Goal: Obtain resource: Obtain resource

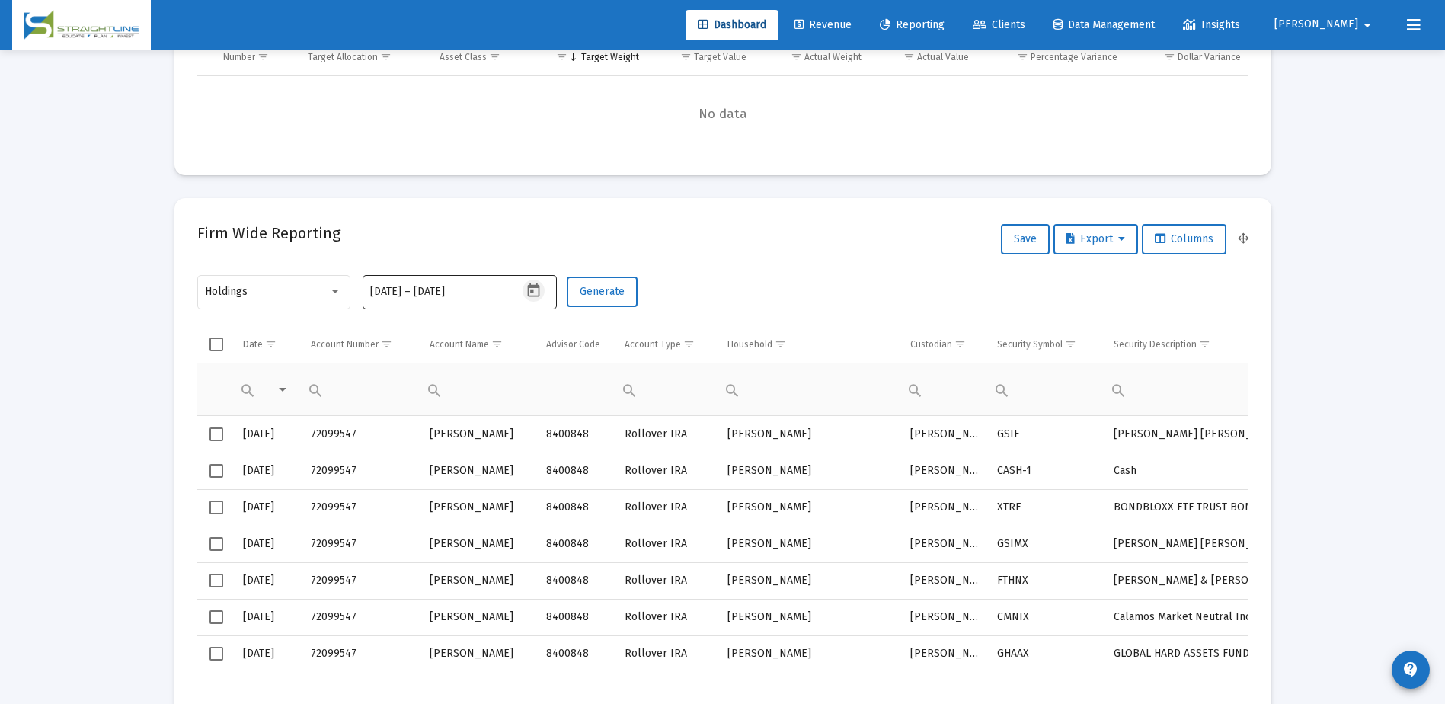
click at [525, 289] on button "Open calendar" at bounding box center [533, 290] width 22 height 22
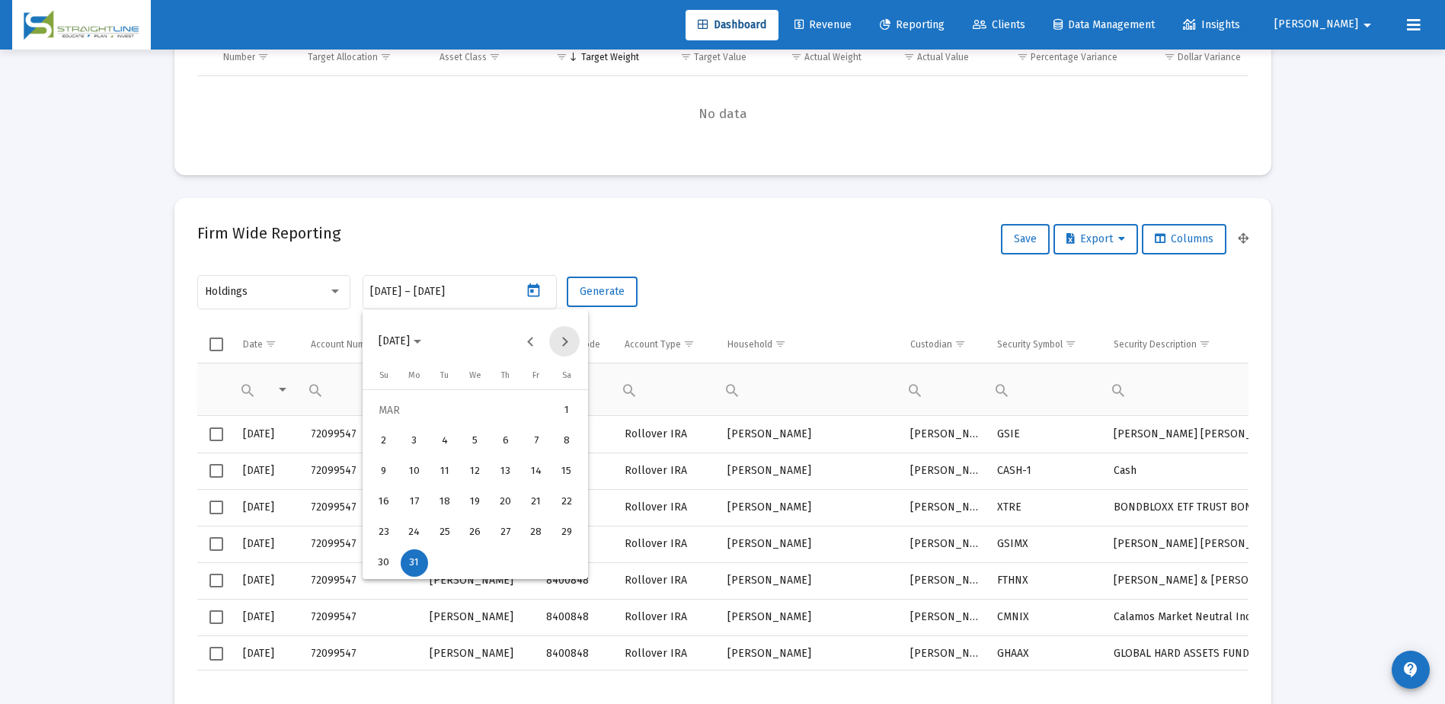
click at [565, 343] on button "Next month" at bounding box center [564, 341] width 30 height 30
click at [486, 552] on button "30" at bounding box center [475, 563] width 30 height 30
type input "[DATE]"
click at [477, 562] on div "30" at bounding box center [474, 562] width 27 height 27
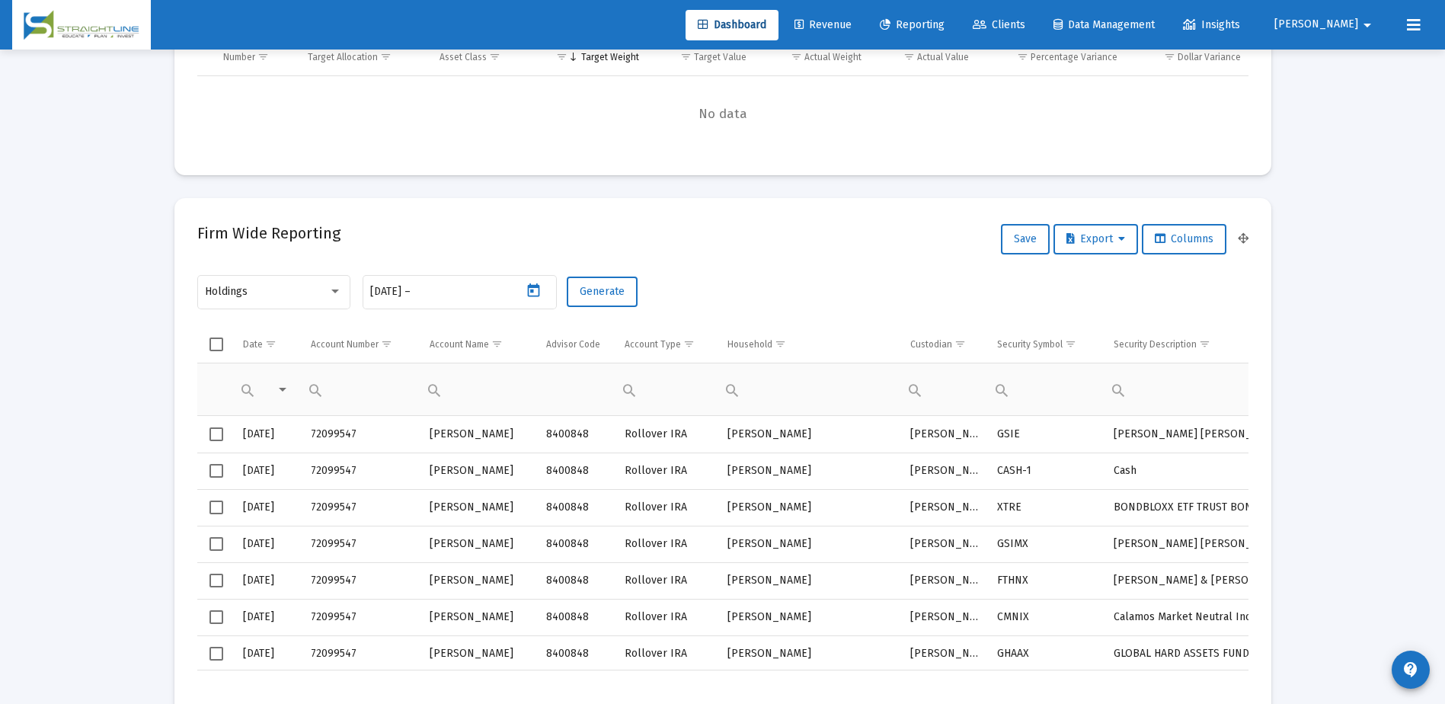
type input "[DATE]"
click at [611, 286] on span "Generate" at bounding box center [602, 291] width 45 height 13
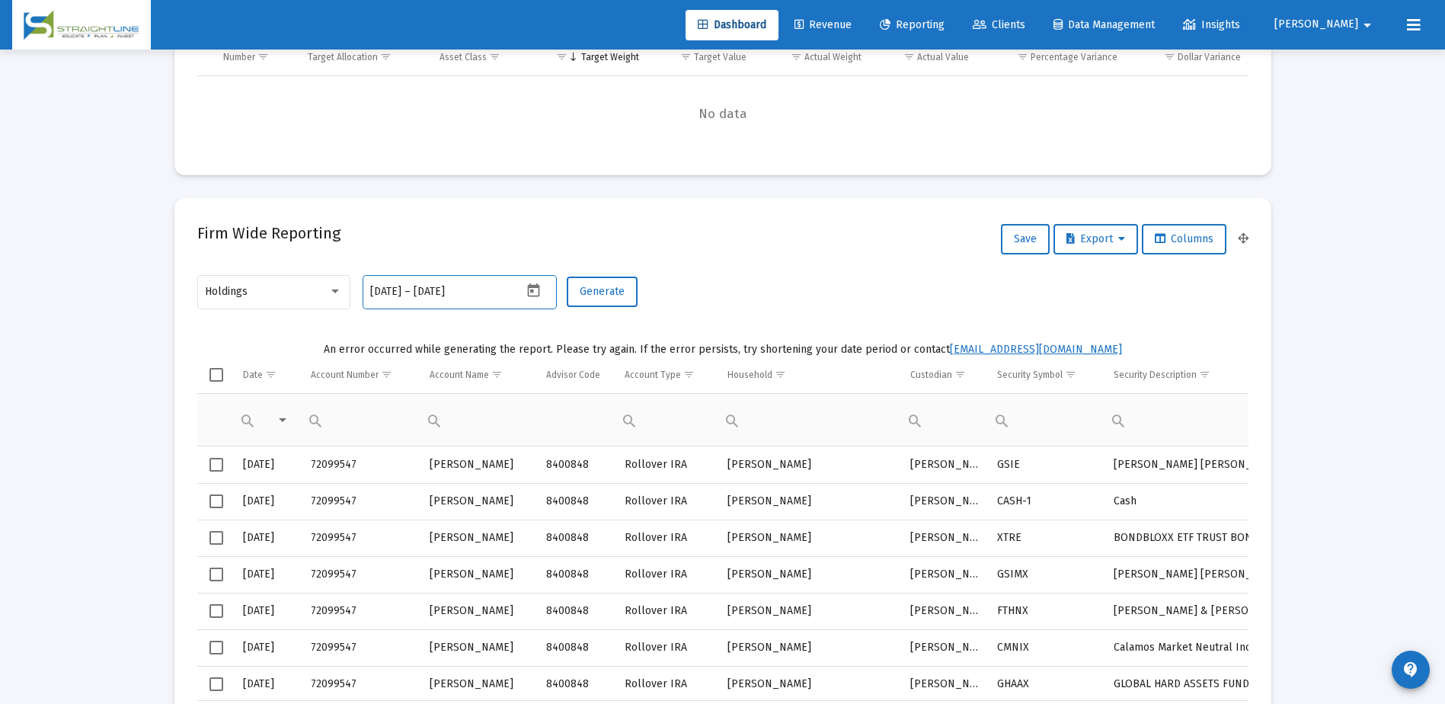
click at [487, 293] on input "[DATE]" at bounding box center [450, 292] width 73 height 12
click at [532, 295] on icon "Open calendar" at bounding box center [533, 291] width 16 height 16
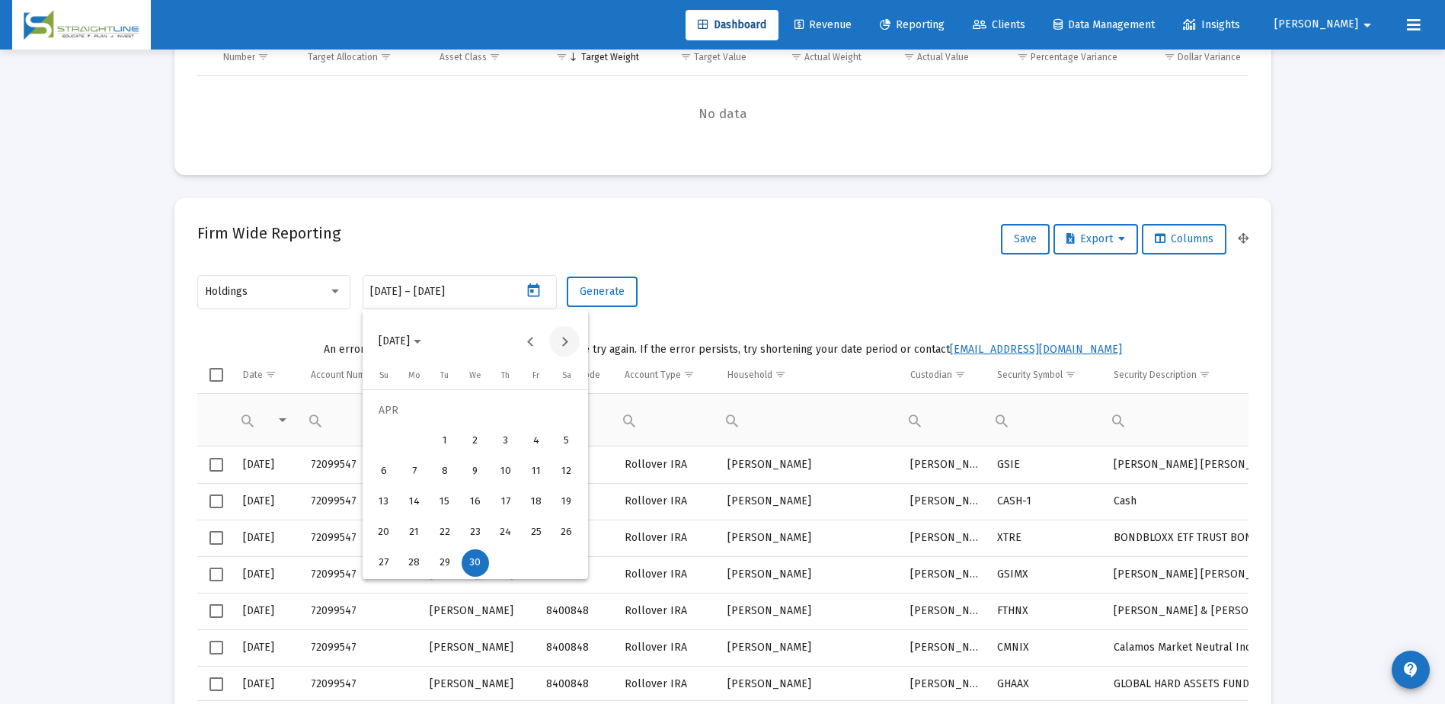
click at [564, 339] on button "Next month" at bounding box center [564, 341] width 30 height 30
click at [538, 528] on div "30" at bounding box center [535, 532] width 27 height 27
type input "[DATE]"
click at [538, 528] on div "30" at bounding box center [535, 532] width 27 height 27
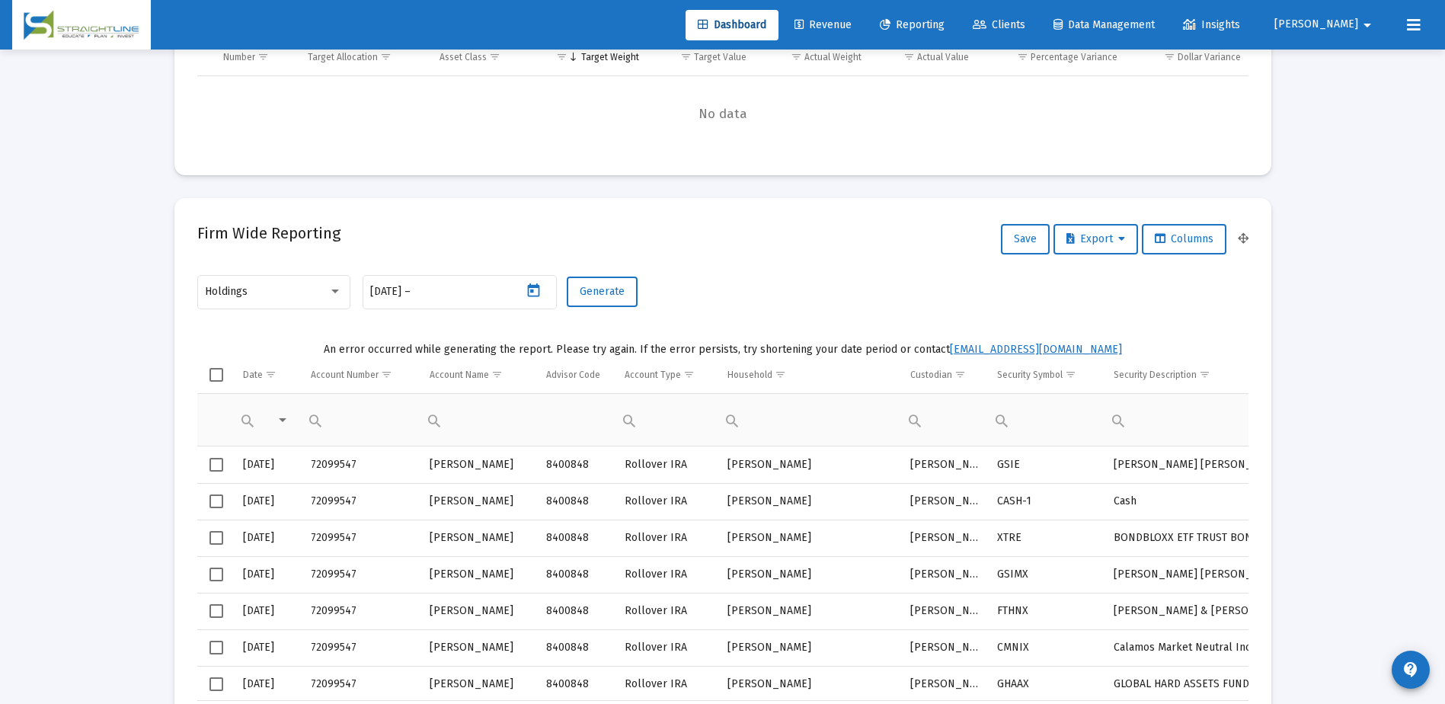
type input "[DATE]"
click at [614, 294] on span "Generate" at bounding box center [602, 291] width 45 height 13
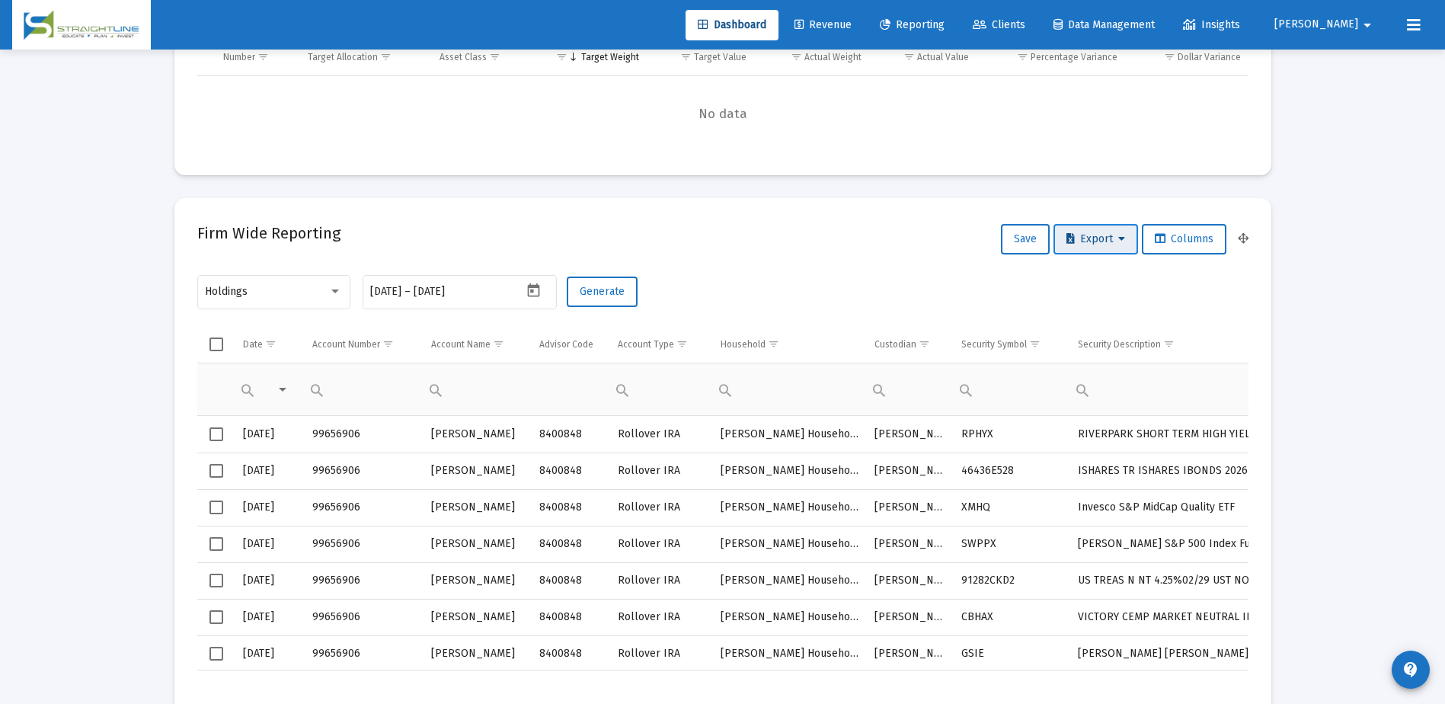
click at [1113, 240] on span "Export" at bounding box center [1095, 238] width 59 height 13
click at [1114, 276] on button "Export All Rows" at bounding box center [1099, 278] width 104 height 37
click at [599, 292] on span "Generate" at bounding box center [602, 291] width 45 height 13
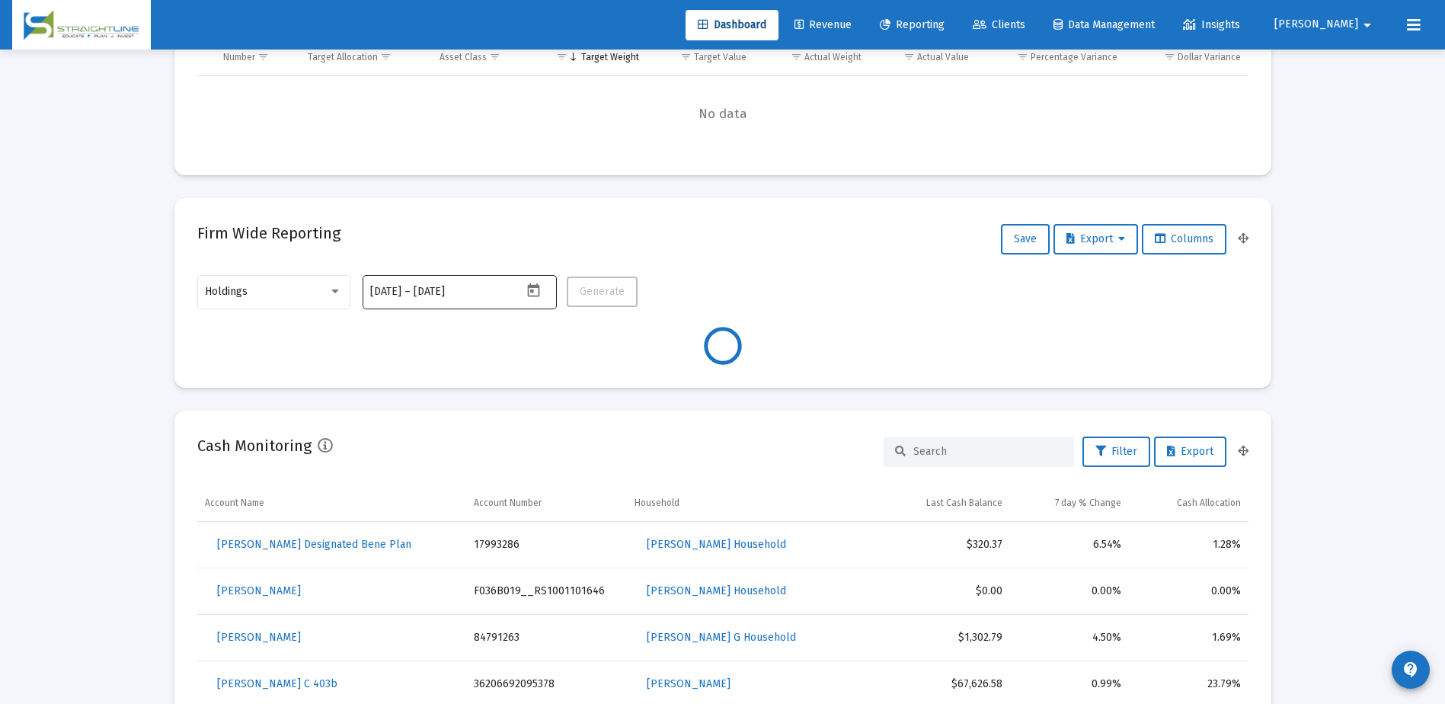
click at [531, 290] on icon "Open calendar" at bounding box center [534, 290] width 12 height 14
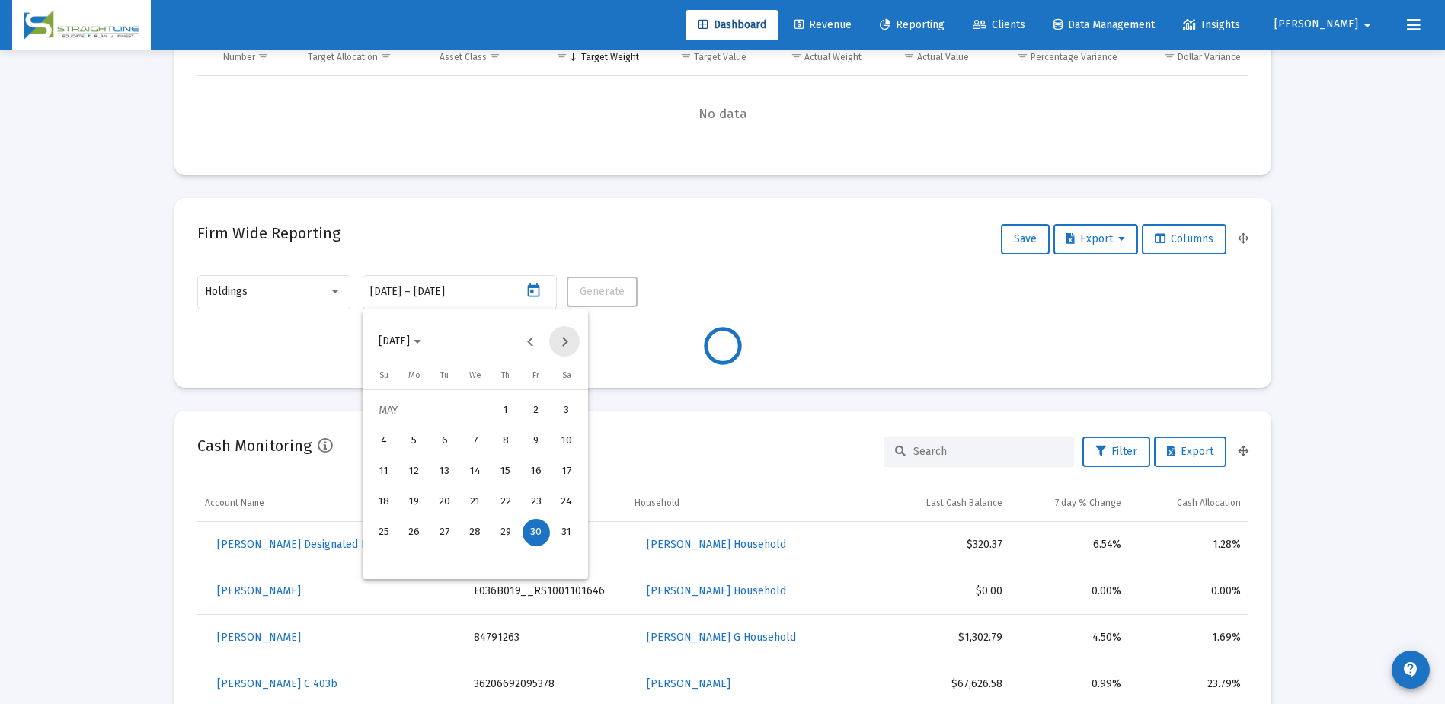
click at [562, 342] on button "Next month" at bounding box center [564, 341] width 30 height 30
click at [411, 560] on div "30" at bounding box center [414, 562] width 27 height 27
type input "[DATE]"
click at [417, 560] on div "30" at bounding box center [414, 562] width 27 height 27
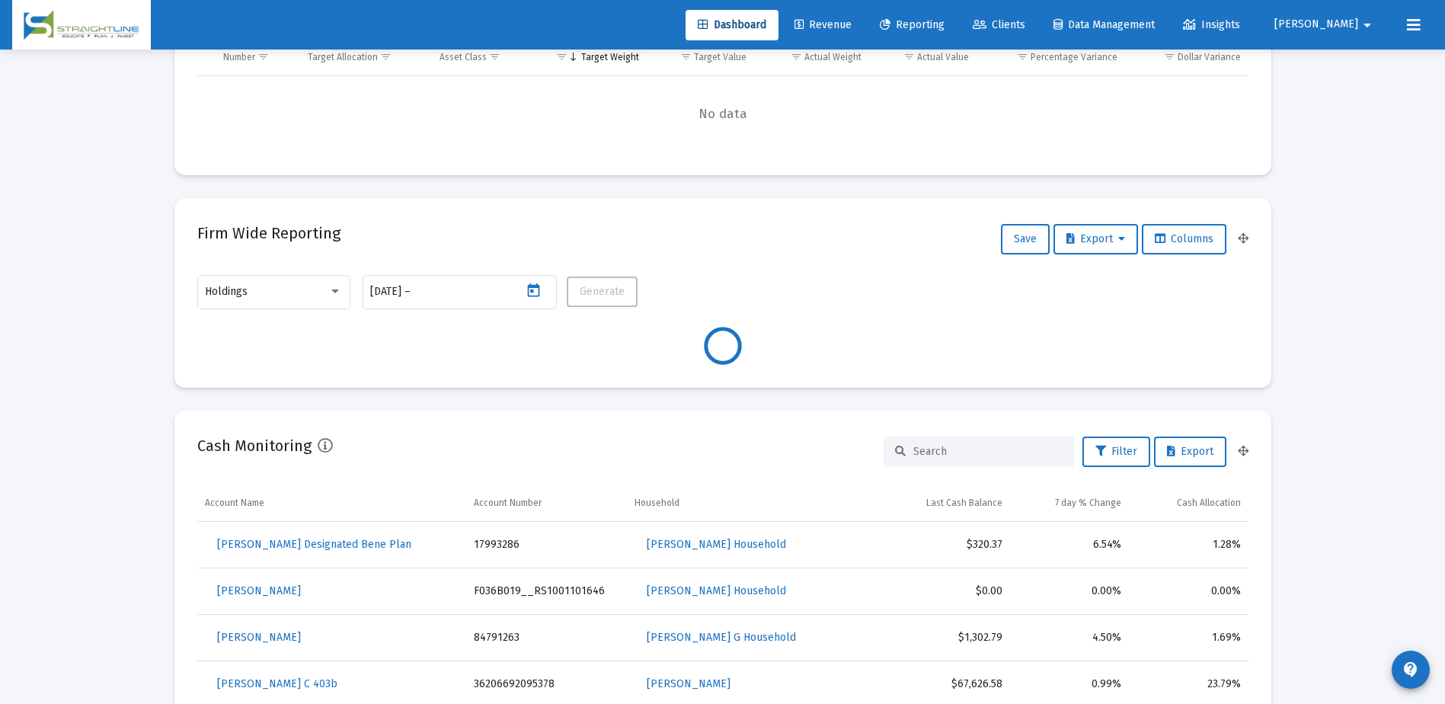
type input "[DATE]"
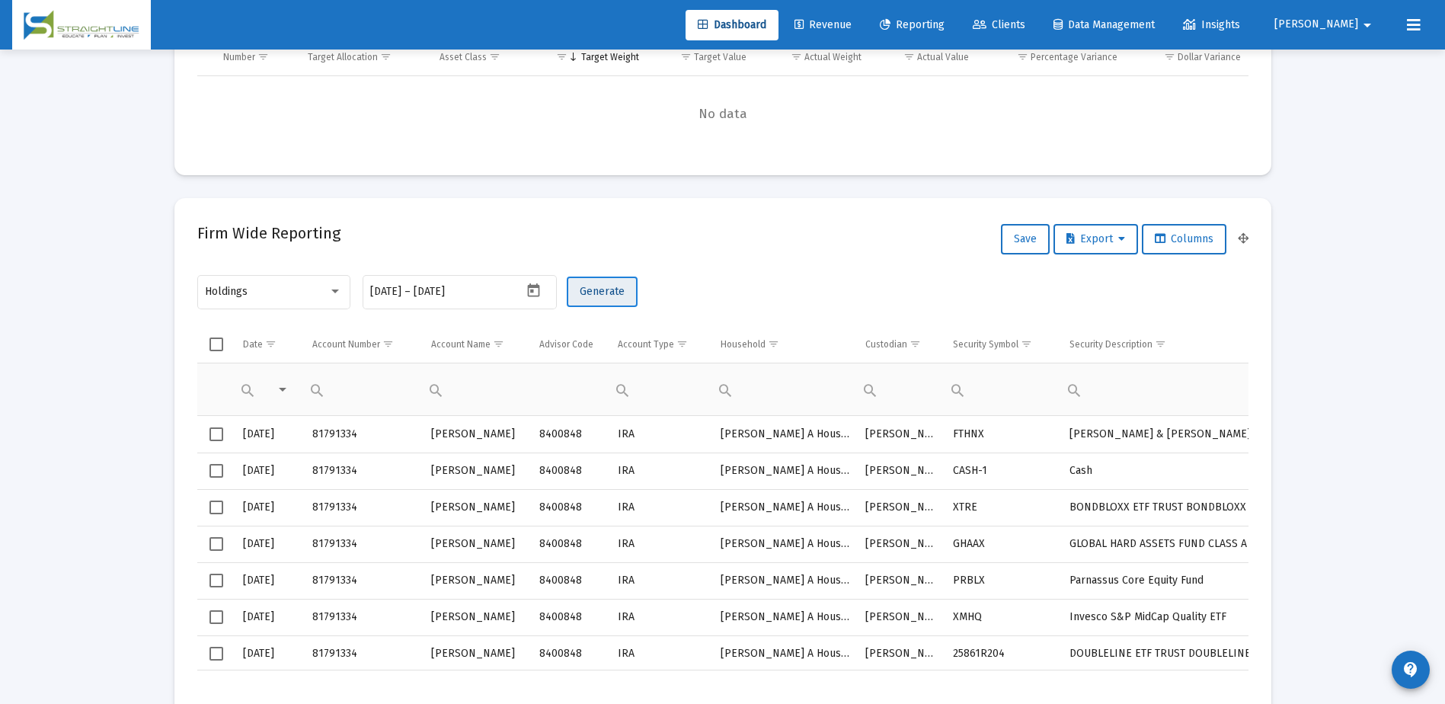
click at [615, 297] on span "Generate" at bounding box center [602, 291] width 45 height 13
click at [1082, 243] on span "Export" at bounding box center [1095, 238] width 59 height 13
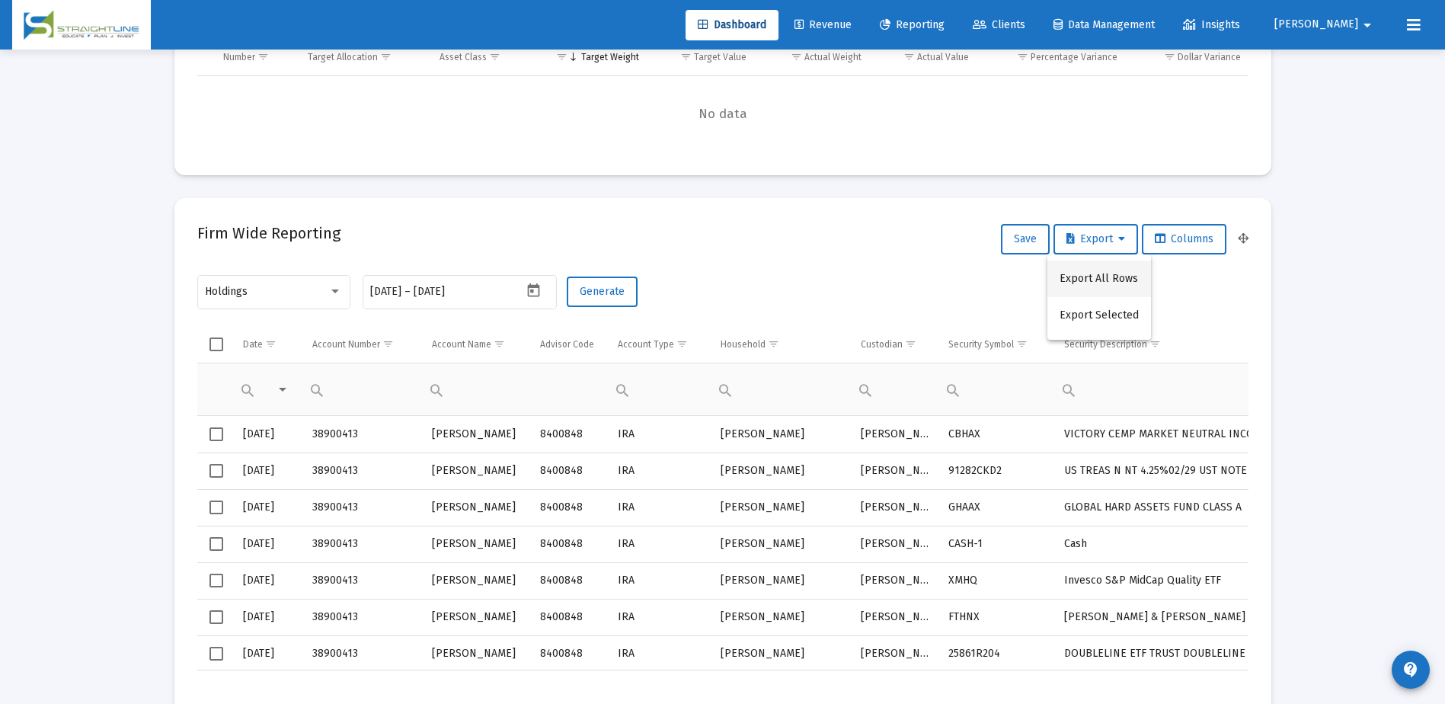
click at [1077, 283] on button "Export All Rows" at bounding box center [1099, 278] width 104 height 37
click at [534, 292] on icon "Open calendar" at bounding box center [533, 291] width 16 height 16
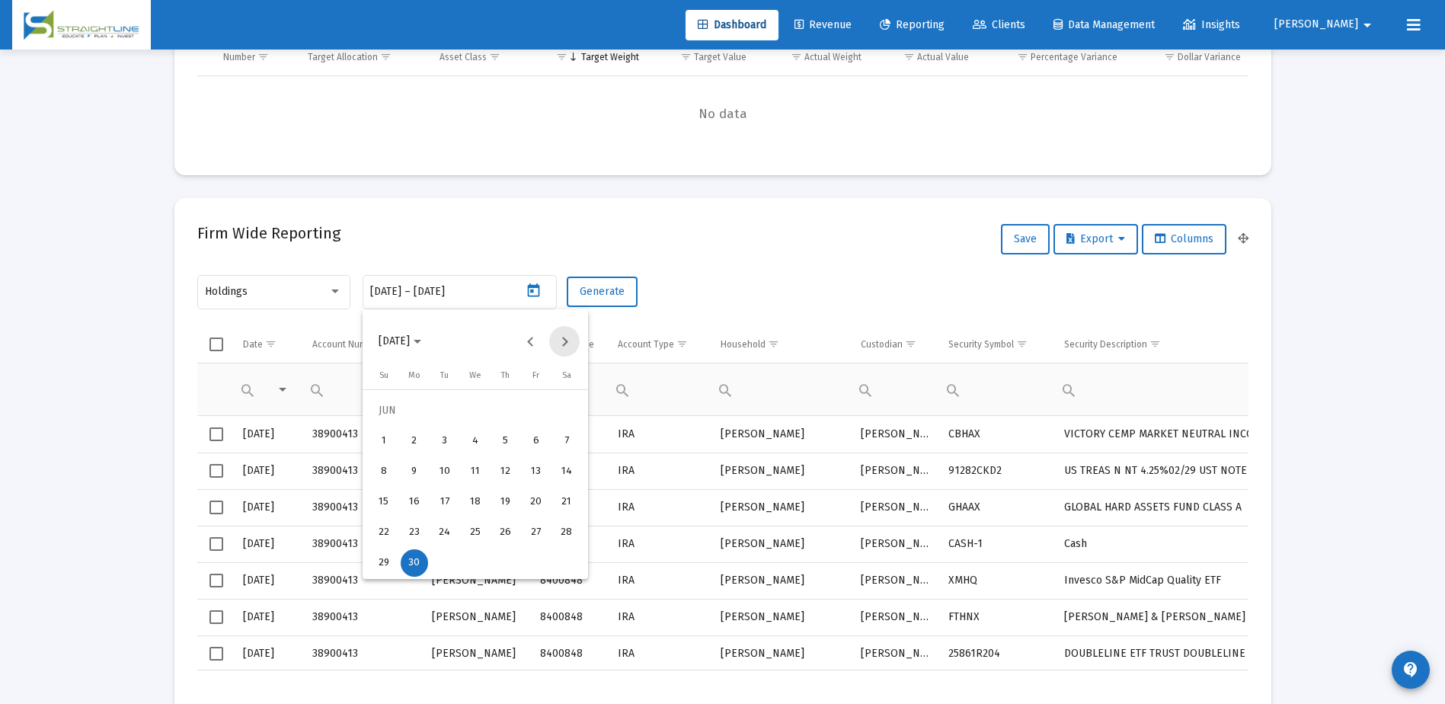
click at [563, 340] on button "Next month" at bounding box center [564, 341] width 30 height 30
click at [504, 555] on div "31" at bounding box center [505, 562] width 27 height 27
type input "[DATE]"
click at [533, 289] on div at bounding box center [722, 352] width 1445 height 704
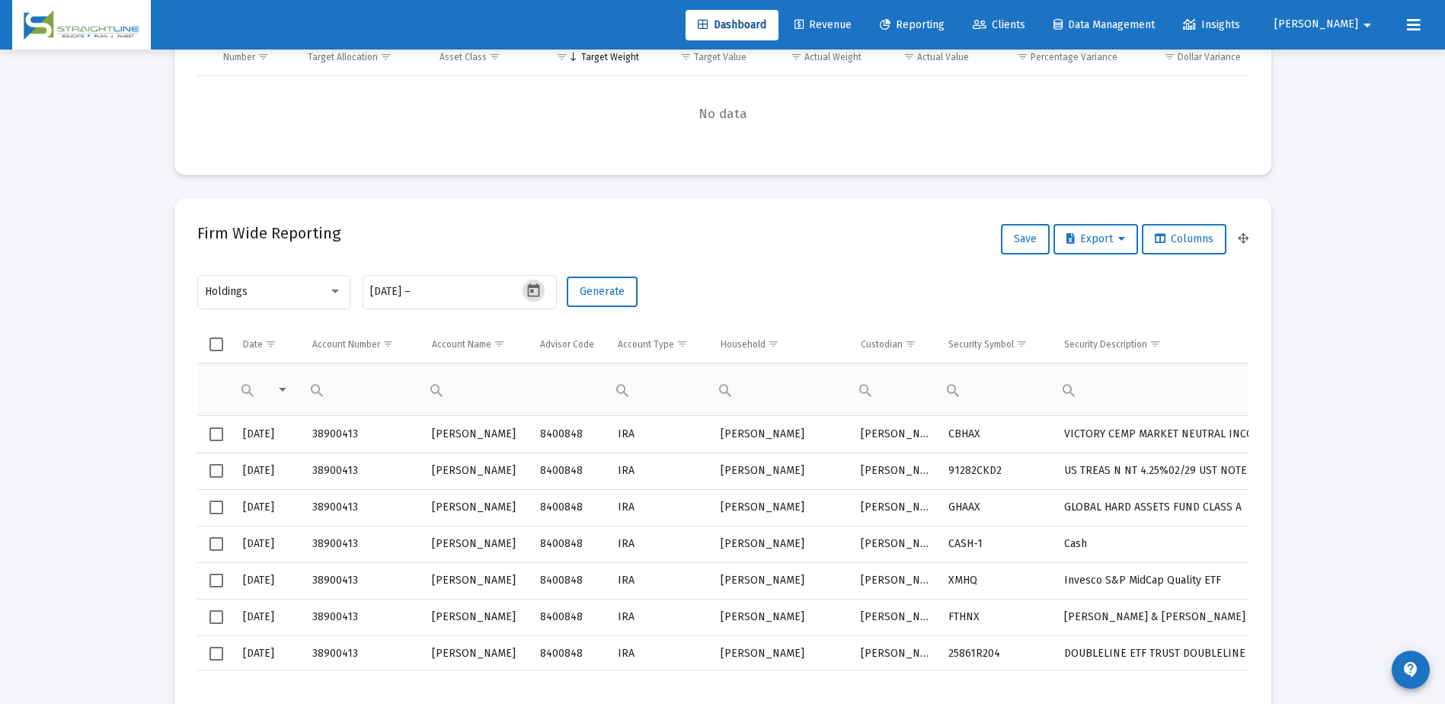
click at [533, 289] on icon "Open calendar" at bounding box center [533, 291] width 16 height 16
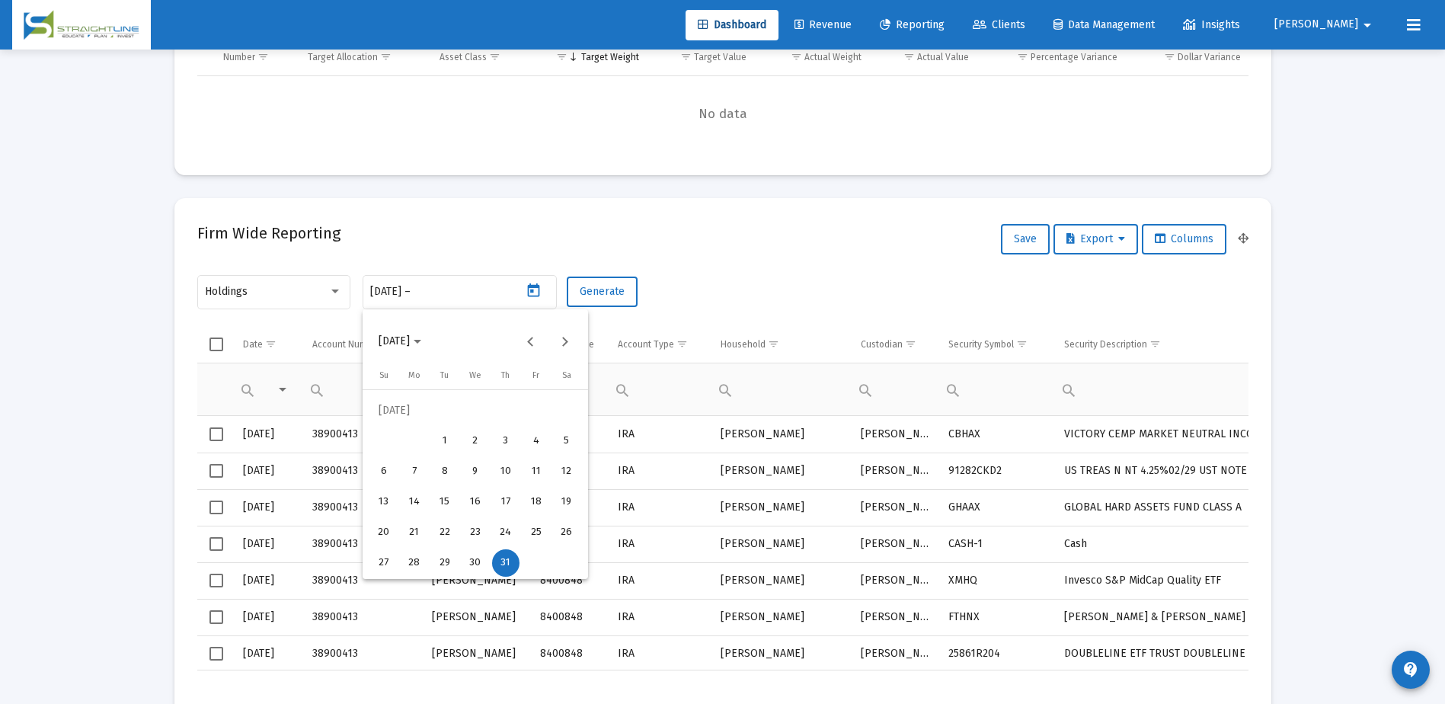
click at [509, 564] on div "31" at bounding box center [505, 562] width 27 height 27
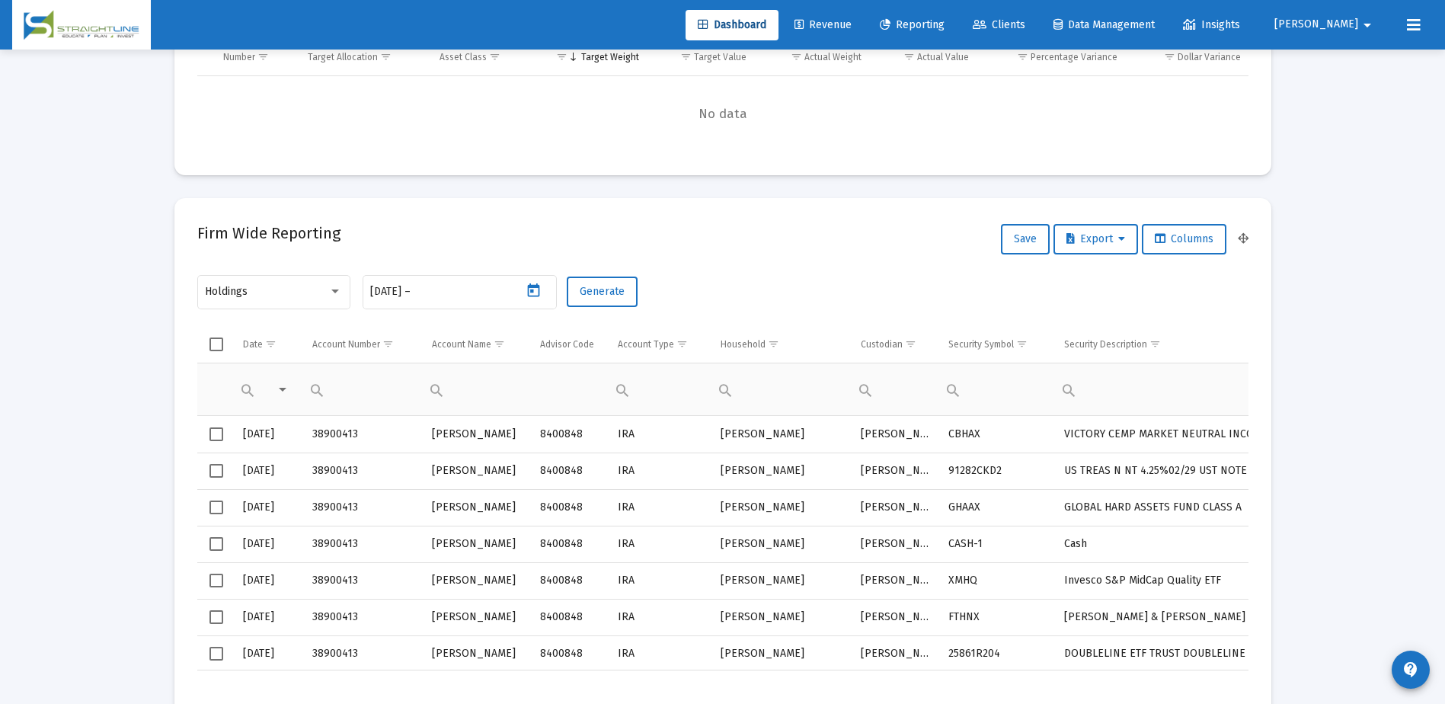
type input "[DATE]"
click at [618, 290] on span "Generate" at bounding box center [602, 291] width 45 height 13
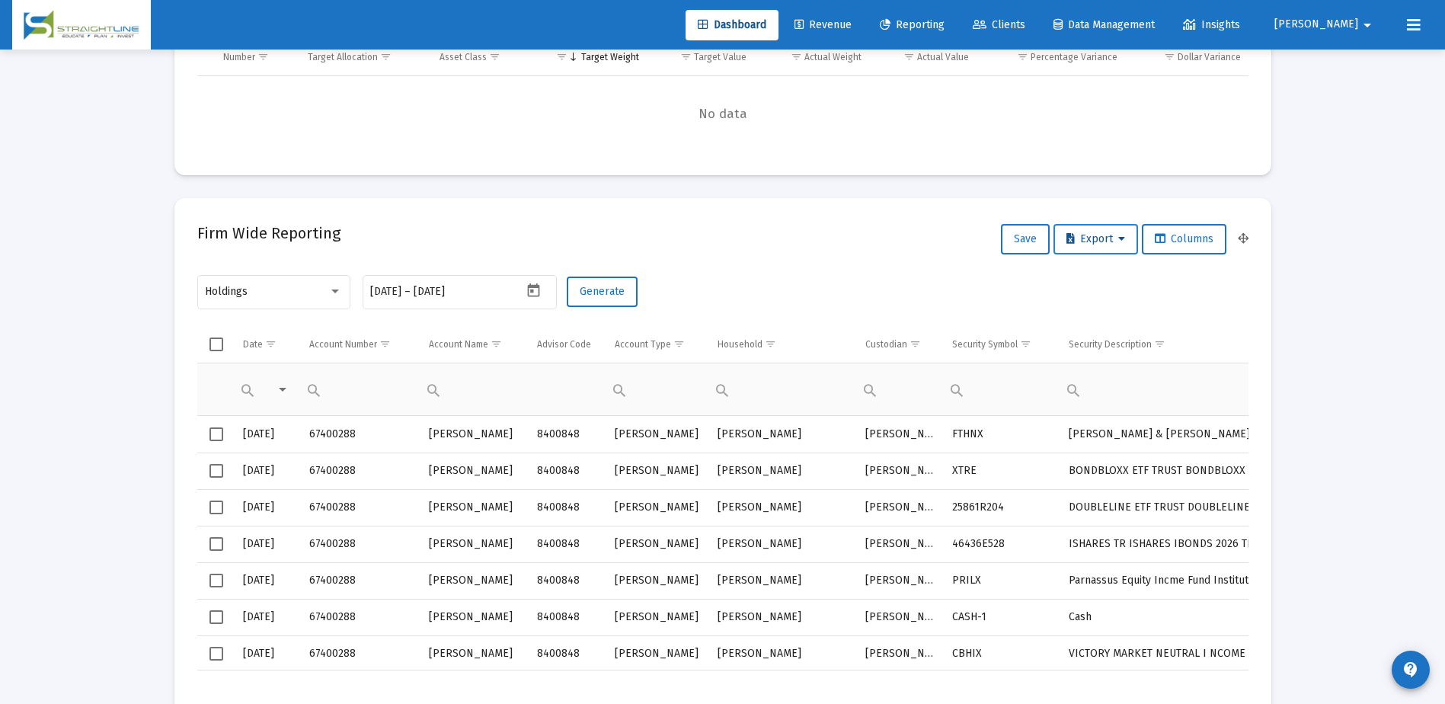
click at [1066, 238] on icon at bounding box center [1070, 239] width 8 height 11
click at [1070, 274] on button "Export All Rows" at bounding box center [1099, 278] width 104 height 37
click at [532, 289] on icon "Open calendar" at bounding box center [534, 290] width 12 height 14
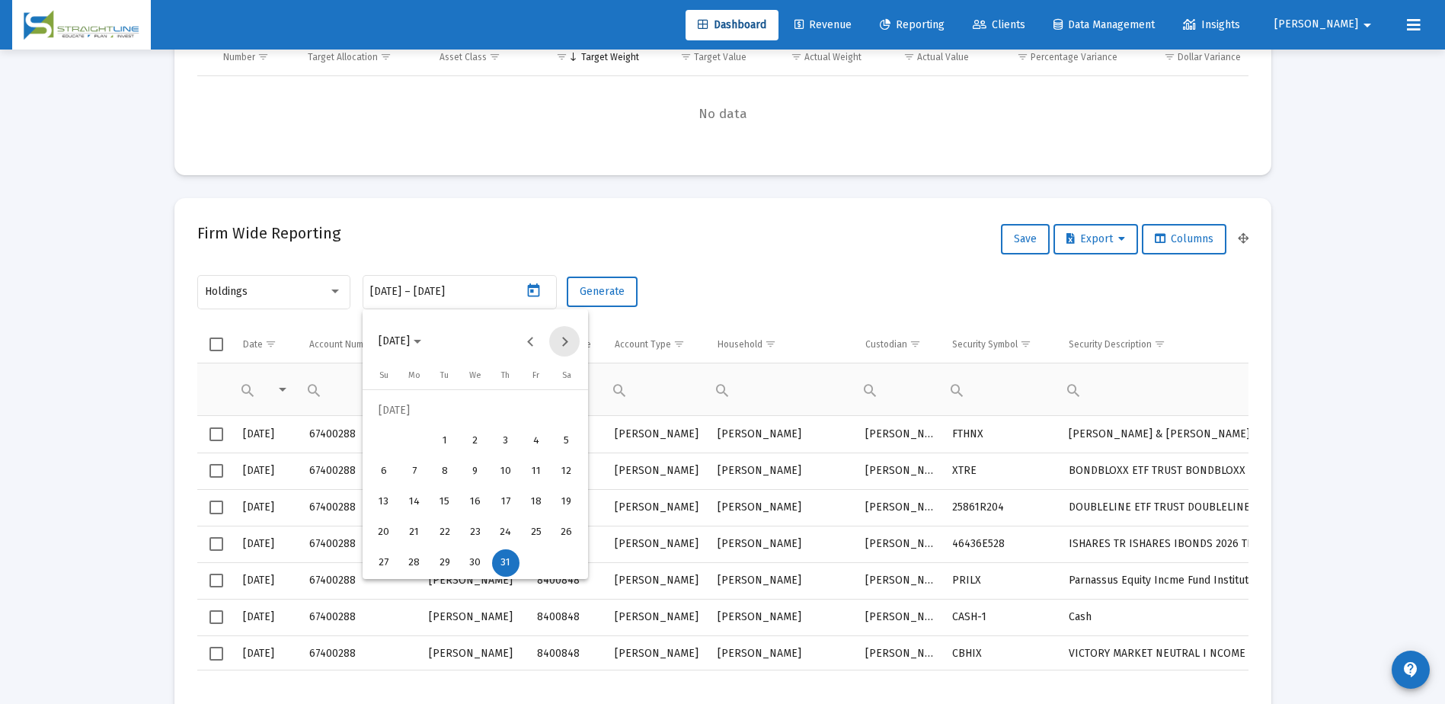
click at [561, 340] on button "Next month" at bounding box center [564, 341] width 30 height 30
click at [535, 531] on div "29" at bounding box center [535, 532] width 27 height 27
type input "[DATE]"
click at [535, 531] on div "29" at bounding box center [535, 532] width 27 height 27
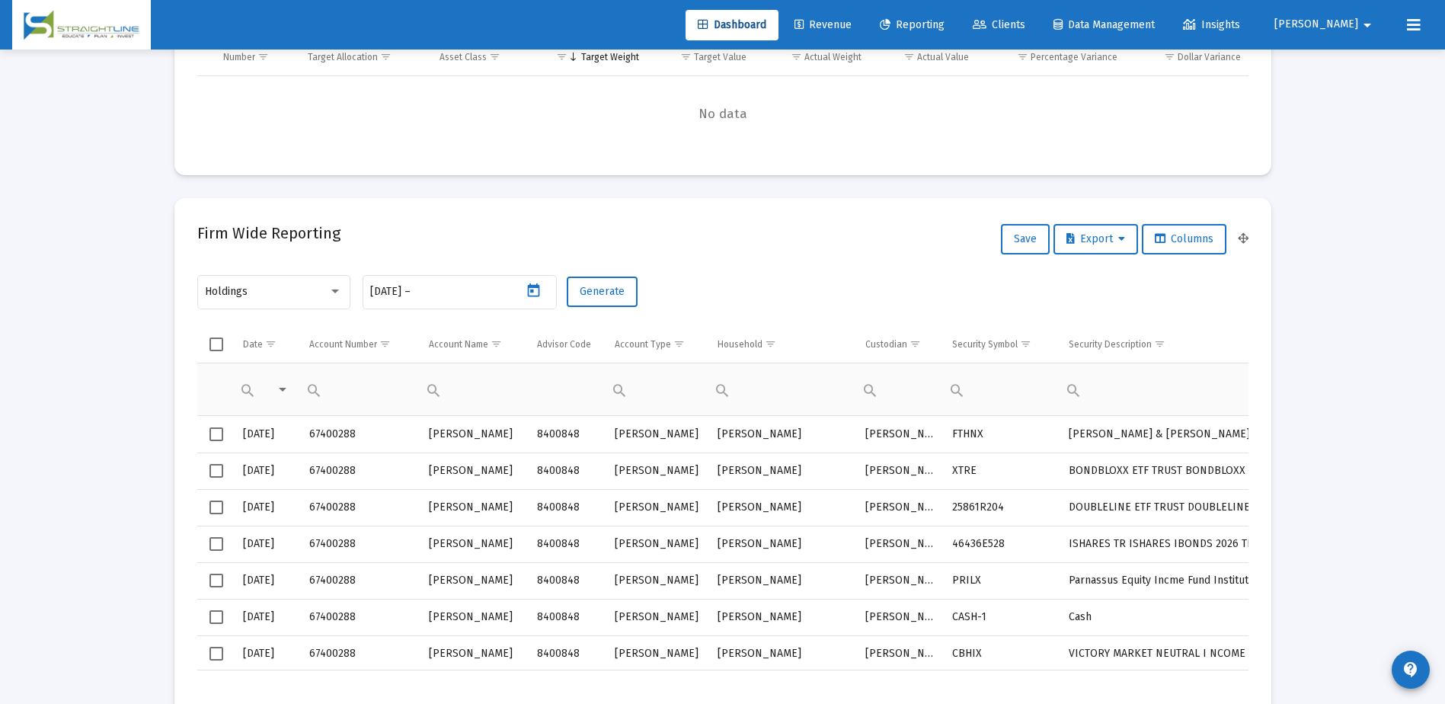
type input "[DATE]"
click at [613, 283] on button "Generate" at bounding box center [602, 291] width 71 height 30
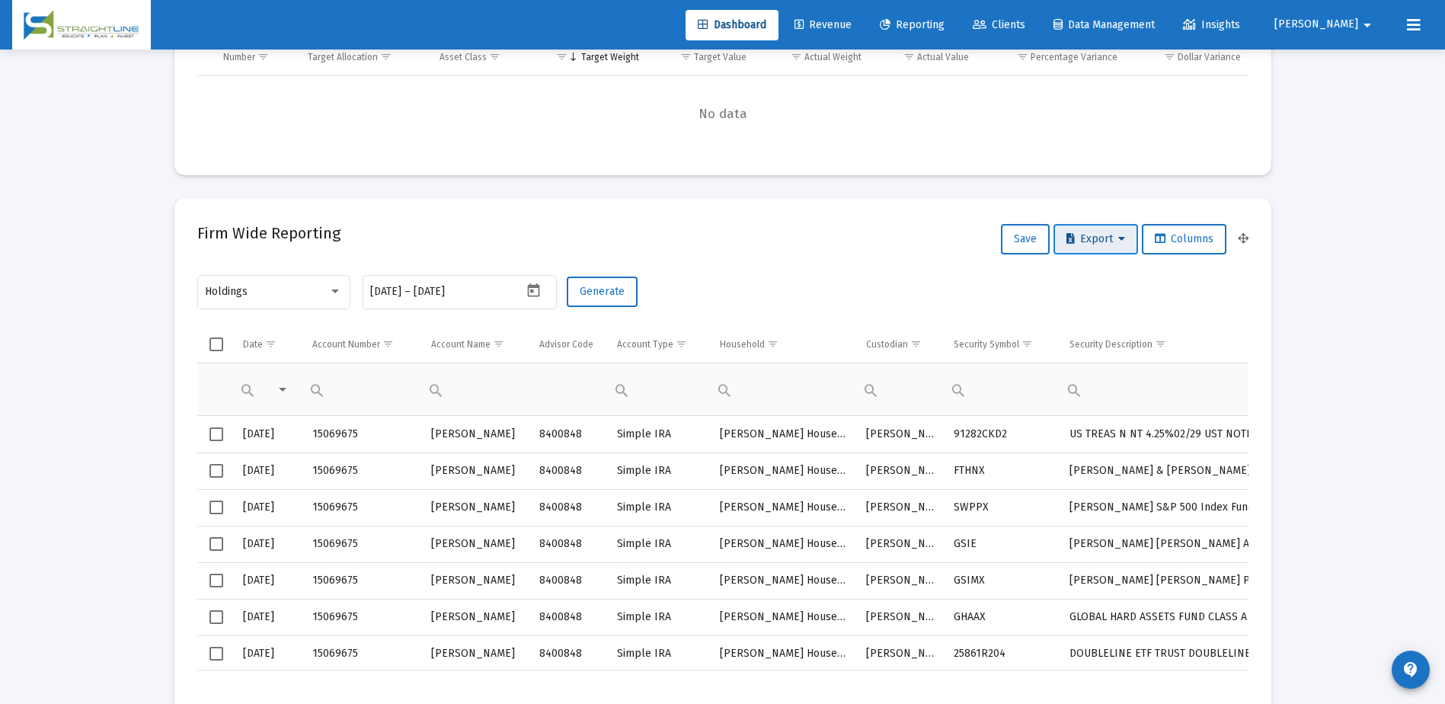
click at [1092, 238] on span "Export" at bounding box center [1095, 238] width 59 height 13
click at [1087, 275] on button "Export All Rows" at bounding box center [1099, 278] width 104 height 37
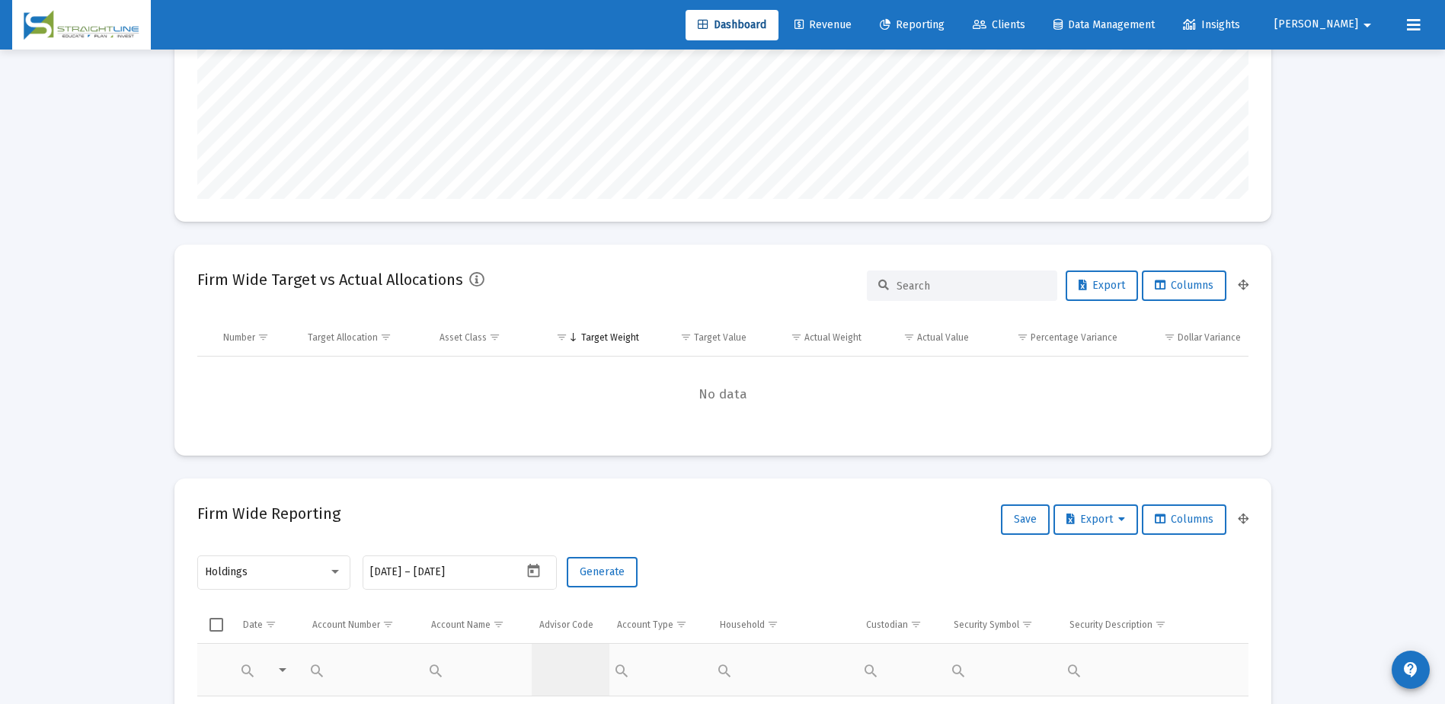
scroll to position [457, 0]
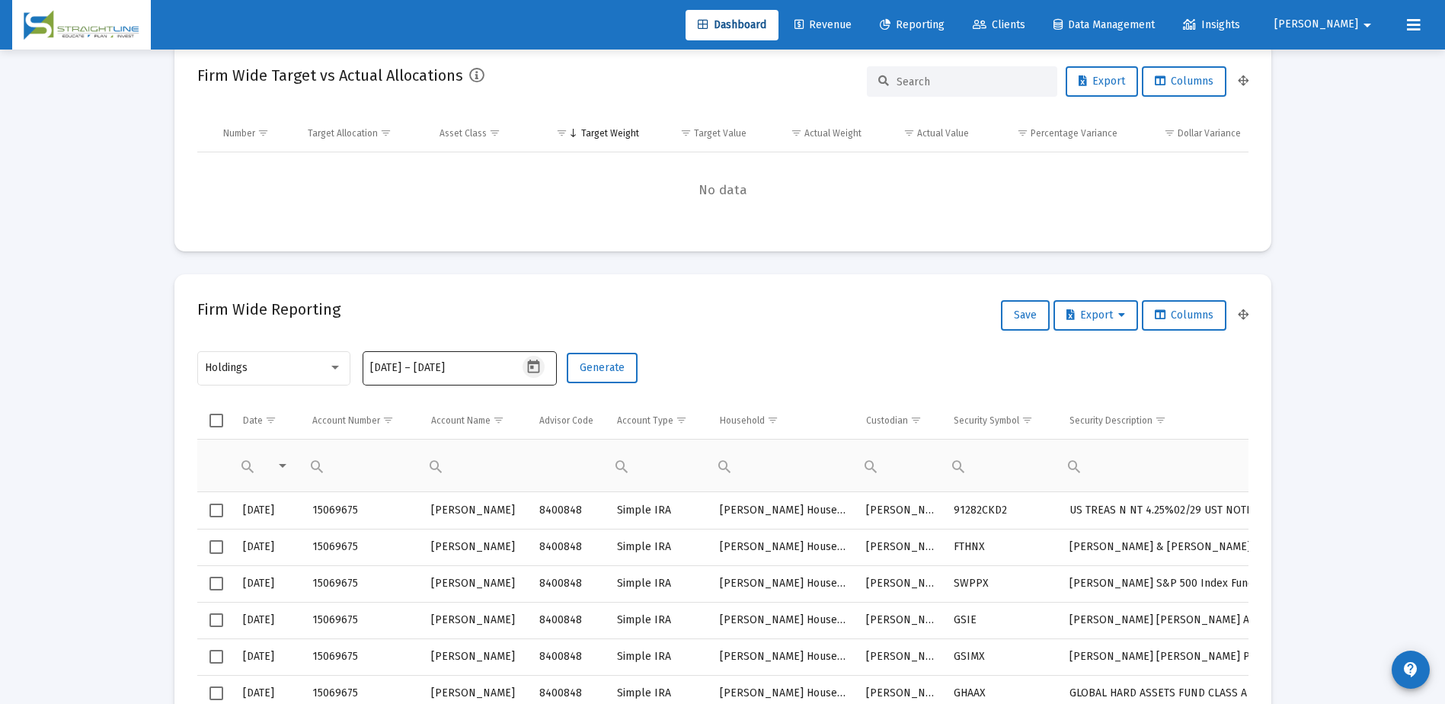
click at [526, 372] on icon "Open calendar" at bounding box center [533, 367] width 16 height 16
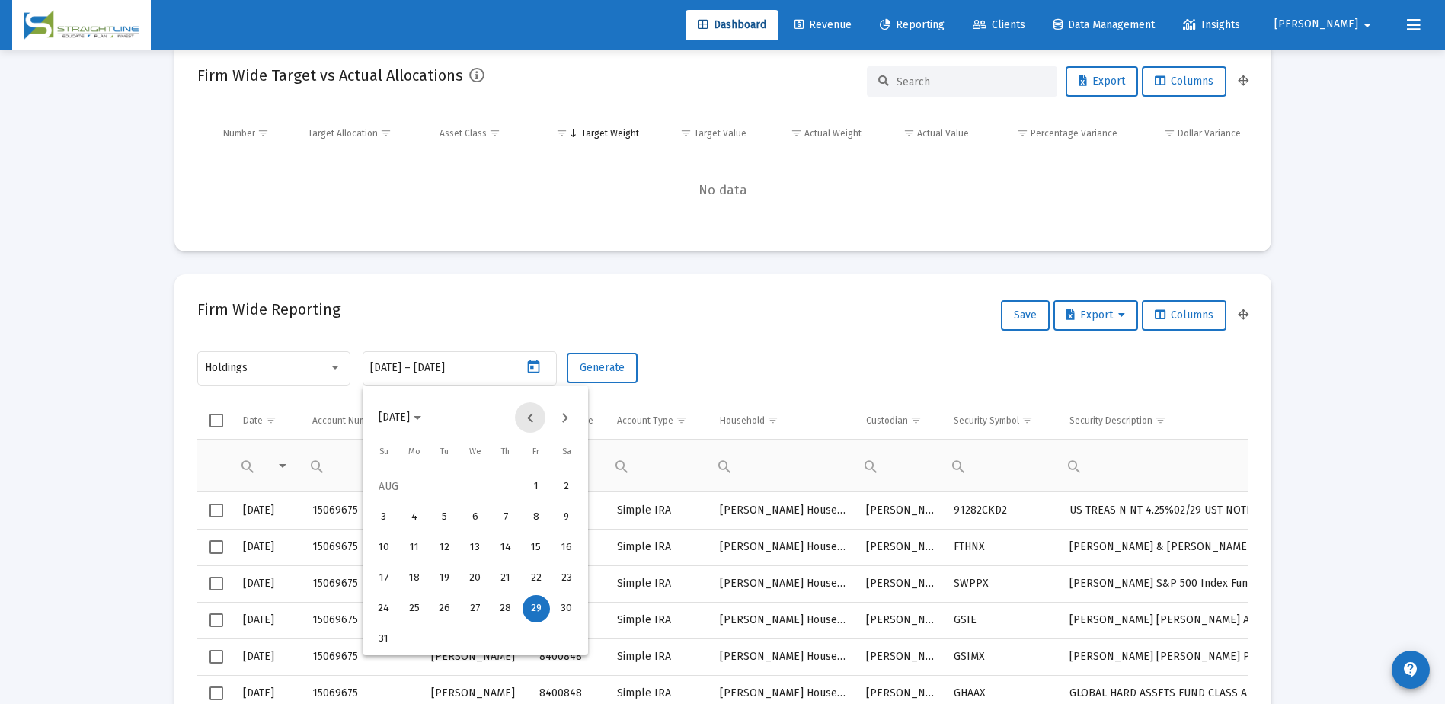
click at [539, 420] on button "Previous month" at bounding box center [530, 417] width 30 height 30
click at [483, 630] on div "30" at bounding box center [474, 638] width 27 height 27
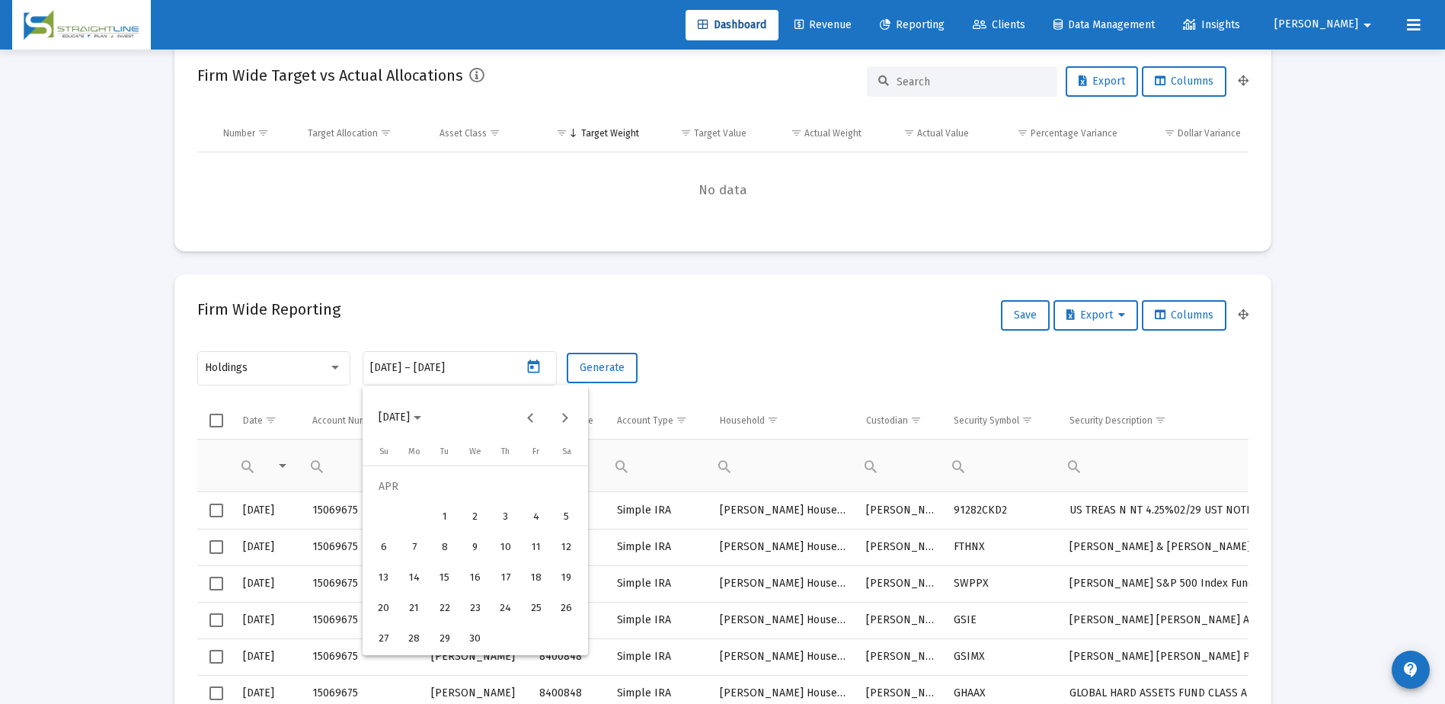
type input "[DATE]"
click at [477, 636] on div "30" at bounding box center [474, 638] width 27 height 27
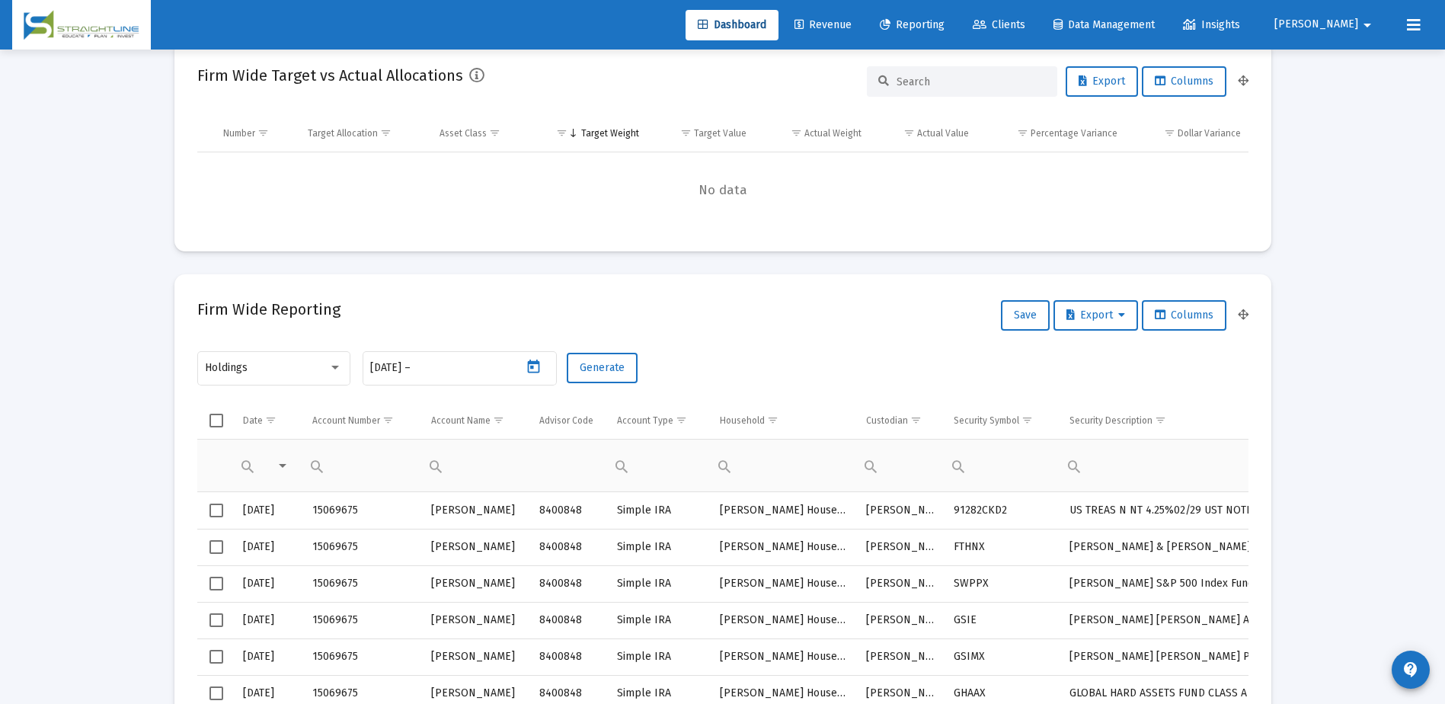
type input "[DATE]"
click at [601, 367] on span "Generate" at bounding box center [602, 367] width 45 height 13
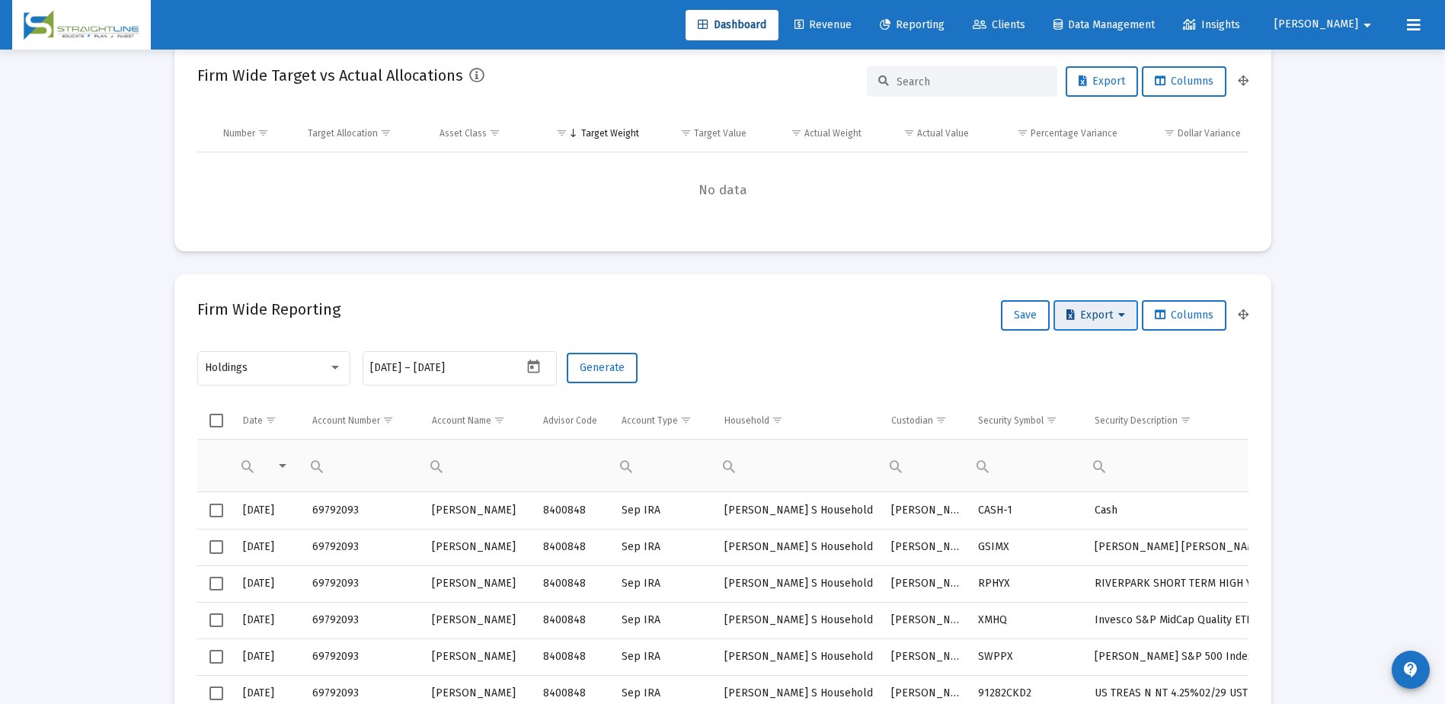
click at [1106, 311] on span "Export" at bounding box center [1095, 314] width 59 height 13
click at [1106, 351] on button "Export All Rows" at bounding box center [1099, 355] width 104 height 37
click at [524, 367] on button "Open calendar" at bounding box center [533, 367] width 22 height 22
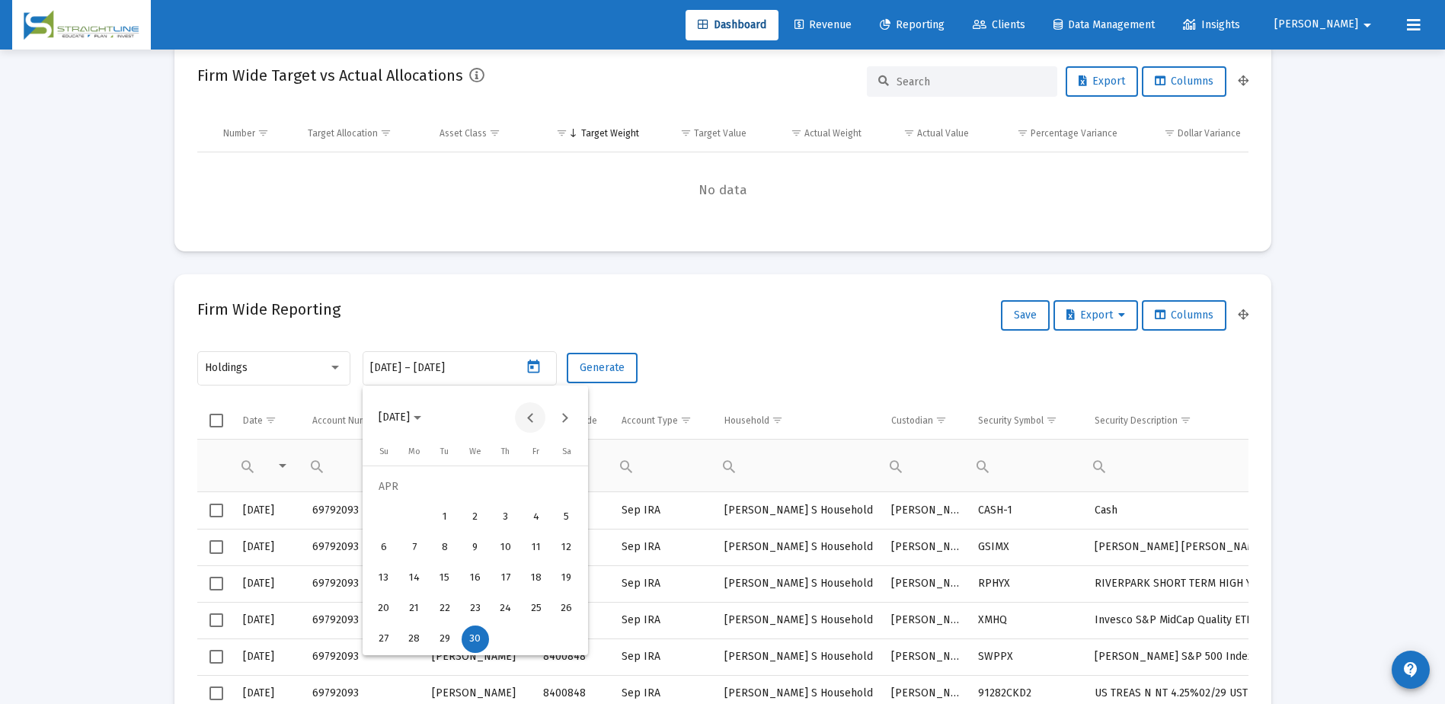
click at [522, 415] on button "Previous month" at bounding box center [530, 417] width 30 height 30
click at [449, 633] on div "31" at bounding box center [444, 638] width 27 height 27
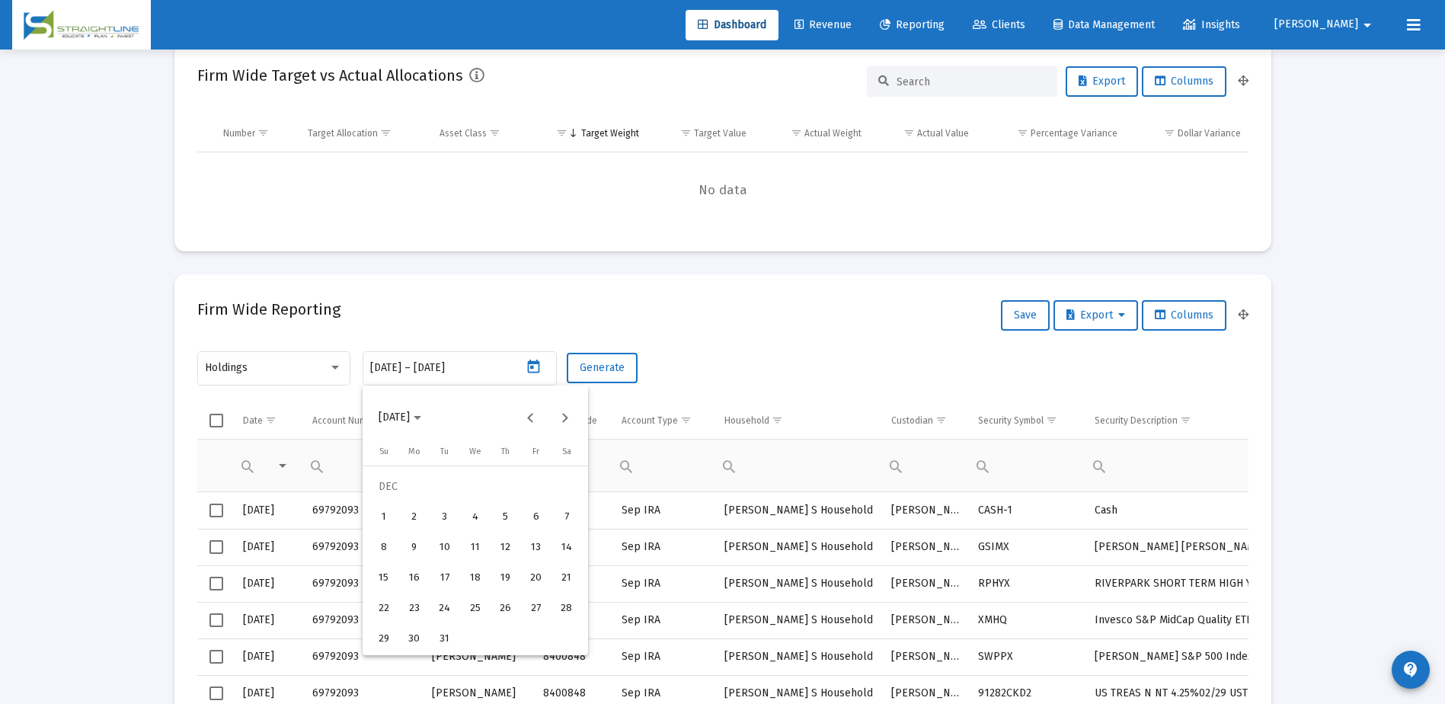
type input "[DATE]"
click at [451, 630] on div "31" at bounding box center [444, 638] width 27 height 27
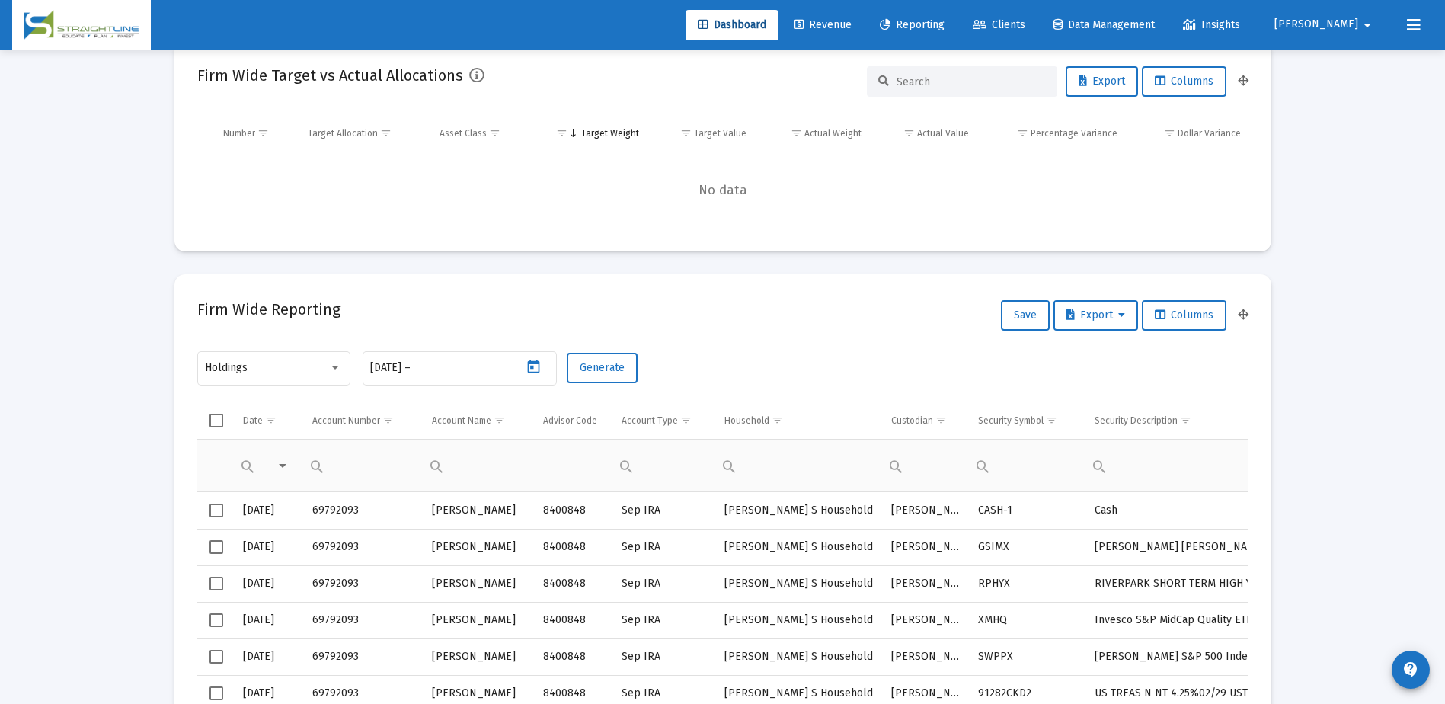
type input "[DATE]"
click at [607, 371] on span "Generate" at bounding box center [602, 367] width 45 height 13
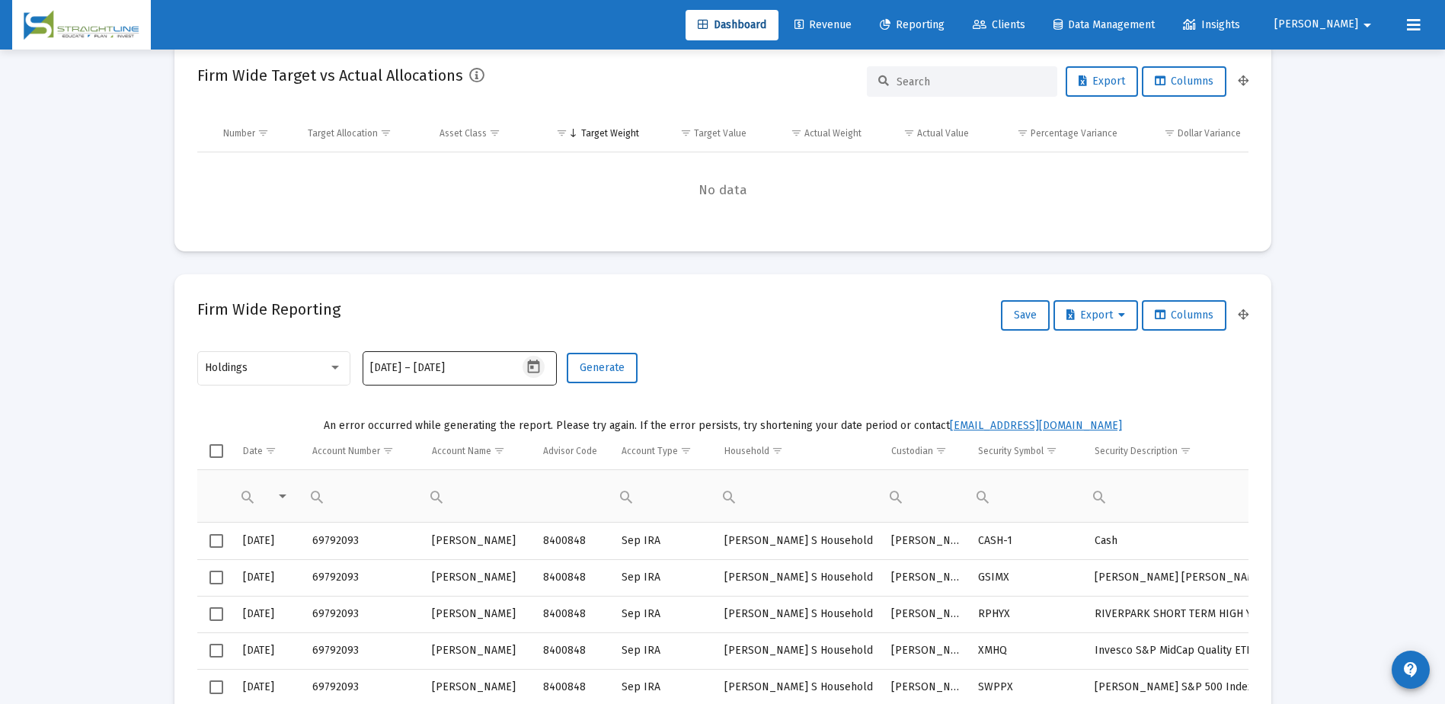
click at [533, 368] on icon "Open calendar" at bounding box center [534, 366] width 12 height 14
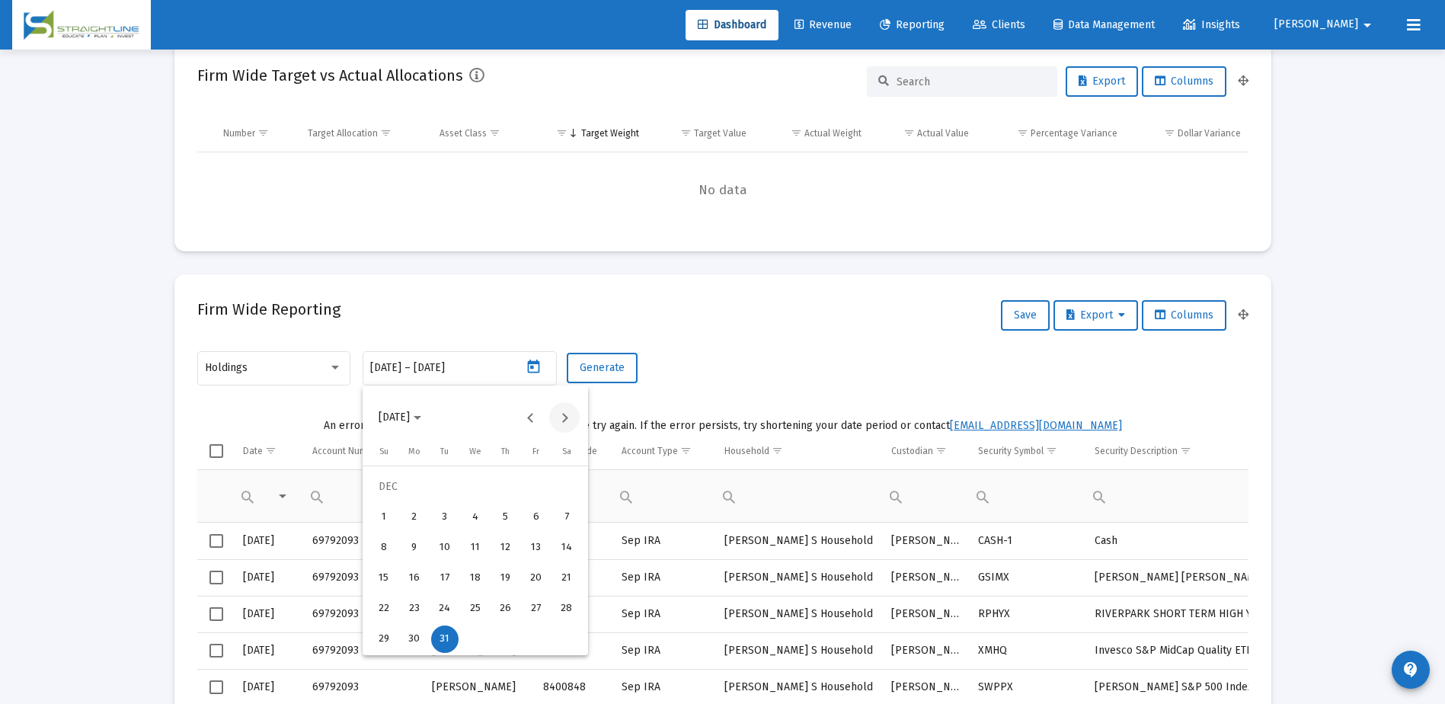
click at [570, 414] on button "Next month" at bounding box center [564, 417] width 30 height 30
click at [568, 418] on button "Next month" at bounding box center [564, 417] width 30 height 30
click at [471, 641] on div "30" at bounding box center [474, 638] width 27 height 27
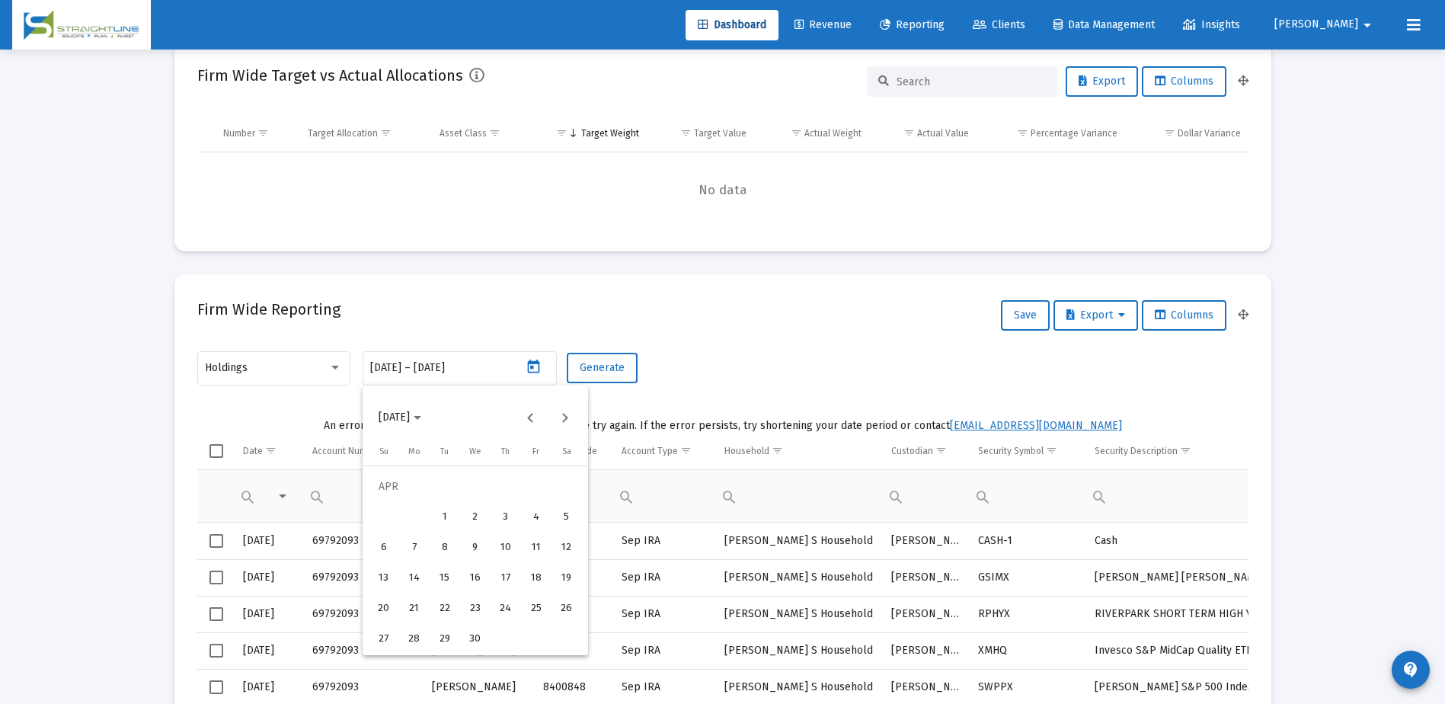
type input "[DATE]"
click at [468, 632] on div "30" at bounding box center [474, 638] width 27 height 27
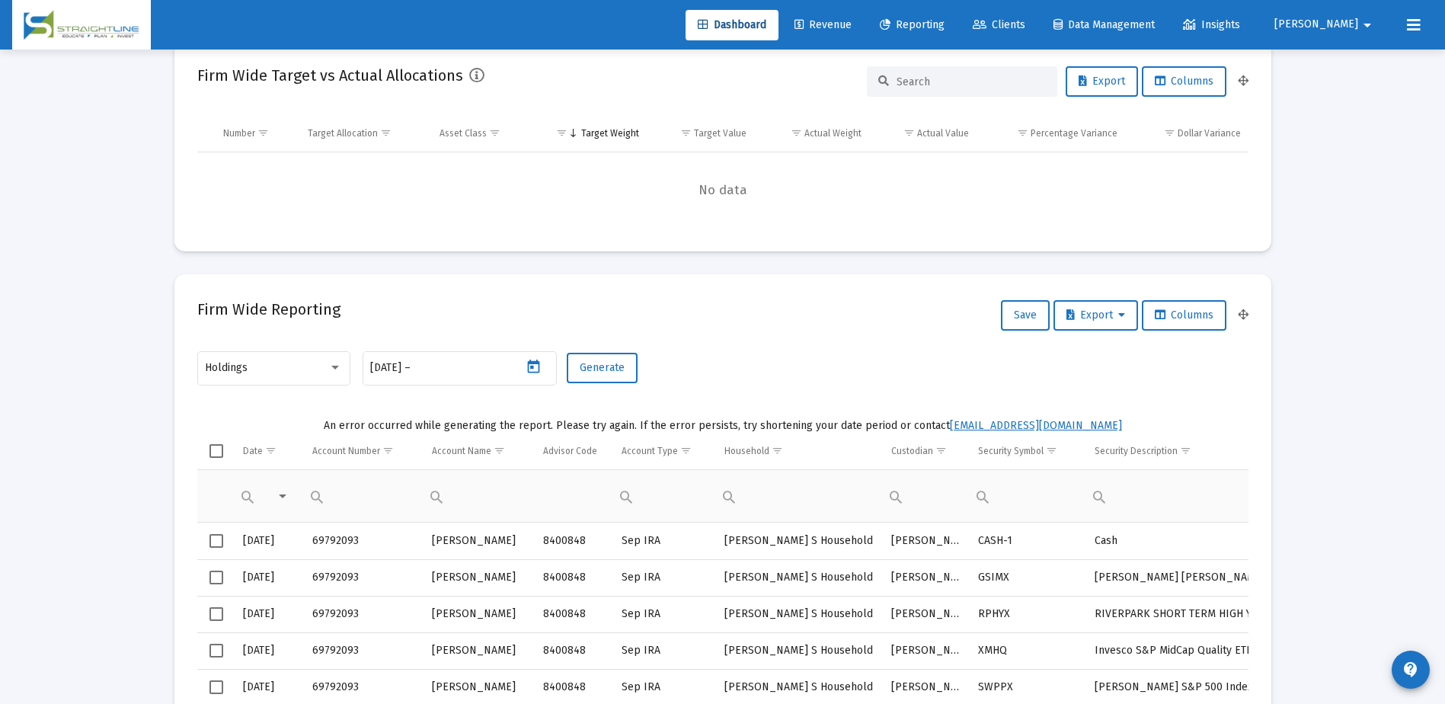
type input "[DATE]"
click at [604, 368] on span "Generate" at bounding box center [602, 367] width 45 height 13
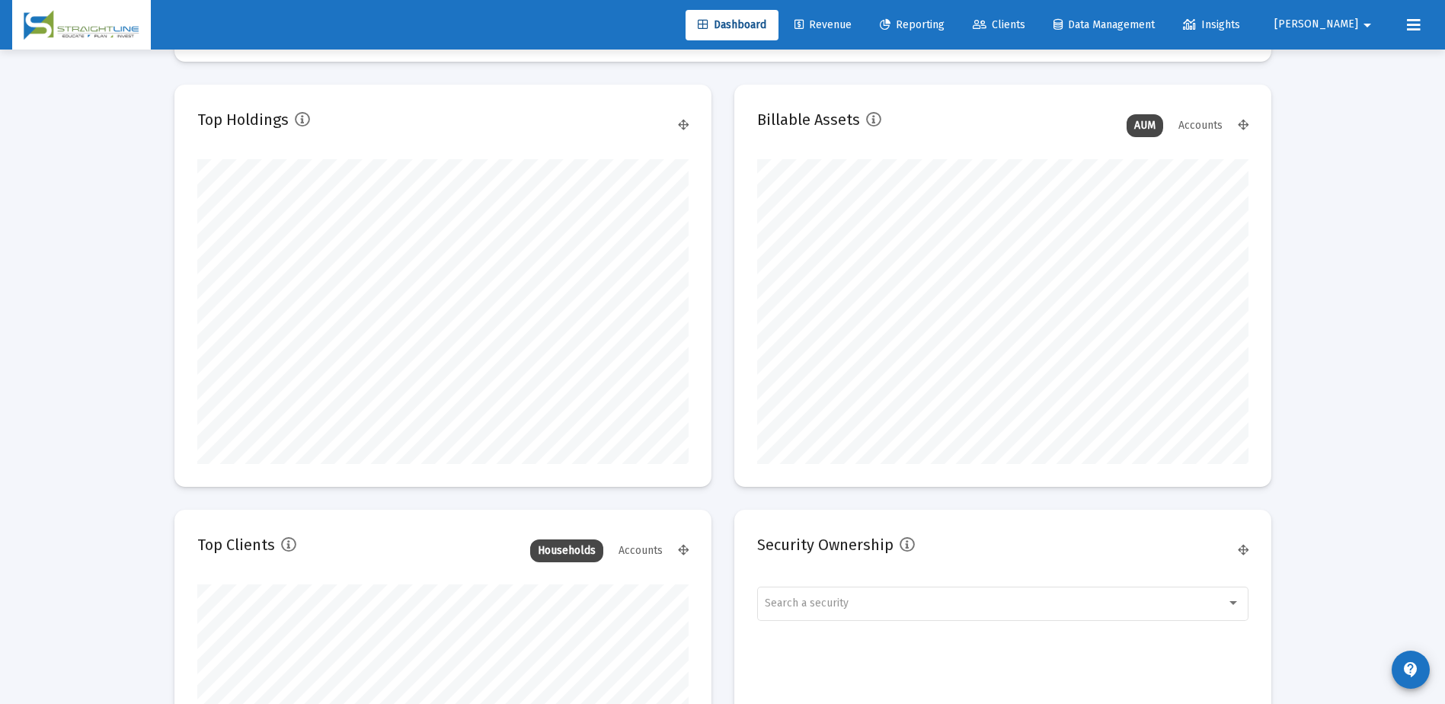
scroll to position [1699, 0]
